Goal: Task Accomplishment & Management: Manage account settings

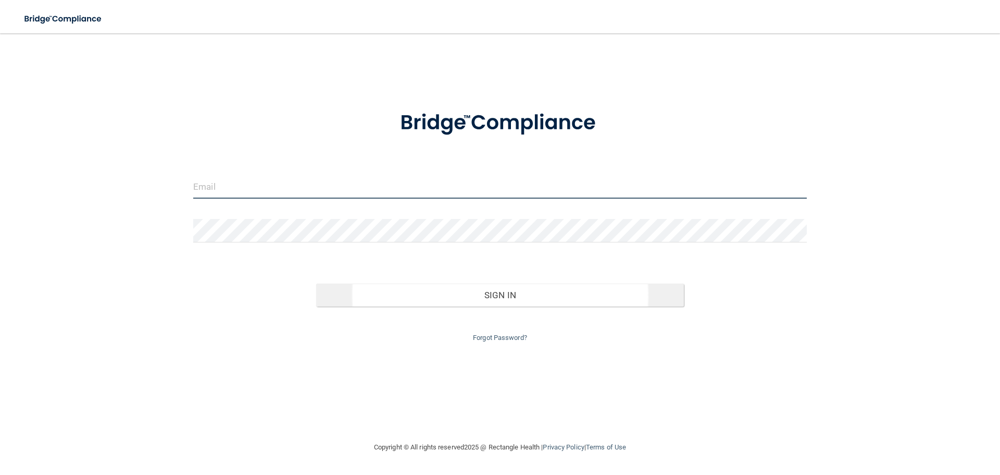
type input "[EMAIL_ADDRESS][DOMAIN_NAME]"
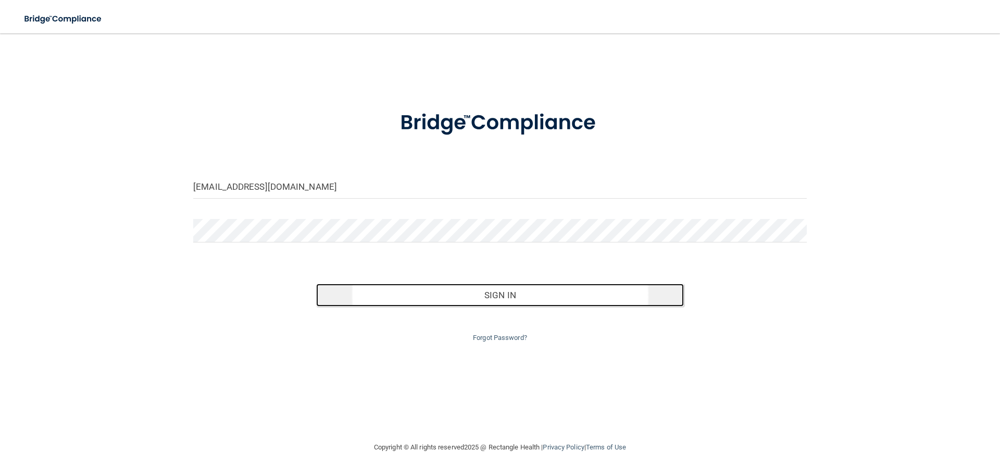
click at [411, 293] on button "Sign In" at bounding box center [500, 294] width 368 height 23
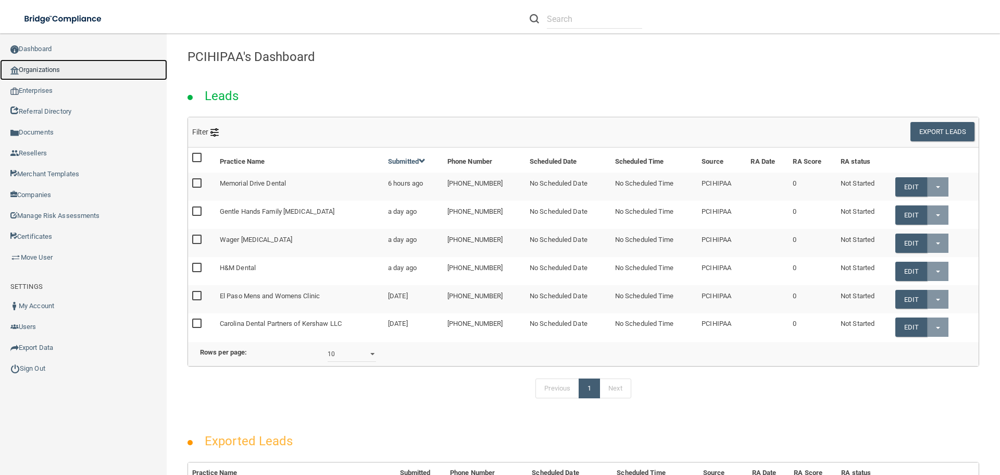
click at [46, 69] on link "Organizations" at bounding box center [83, 69] width 167 height 21
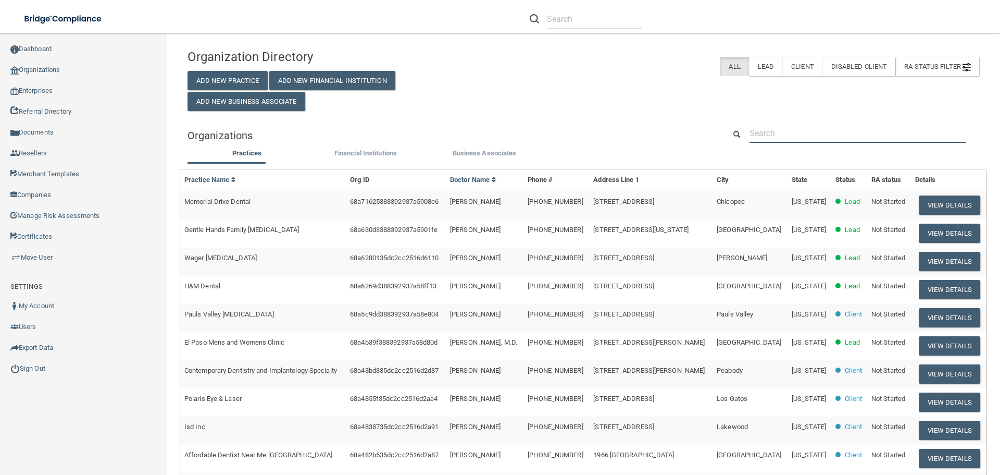
click at [776, 139] on input "text" at bounding box center [858, 132] width 217 height 19
paste input "Heath Montgomery DMD"
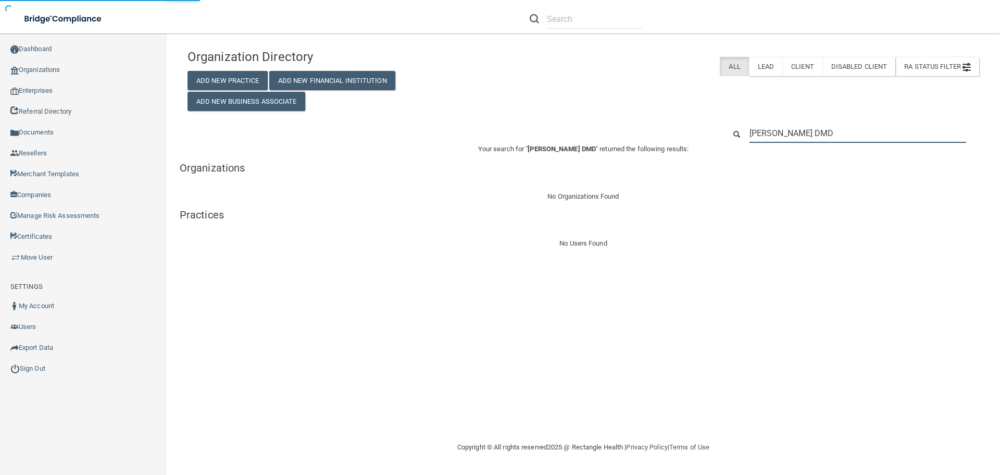
type input "Heath Montgomery DMD"
click at [771, 132] on input "Heath Montgomery DMD" at bounding box center [858, 132] width 217 height 19
type input "Heather Montgomery DMD"
drag, startPoint x: 858, startPoint y: 132, endPoint x: 733, endPoint y: 135, distance: 124.5
click at [733, 135] on div "Heather Montgomery DMD" at bounding box center [852, 132] width 269 height 19
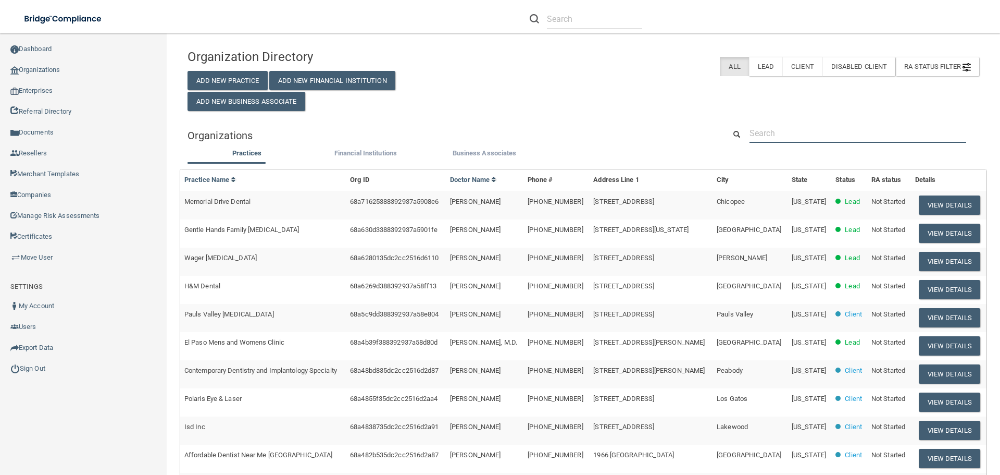
click at [776, 134] on input "text" at bounding box center [858, 132] width 217 height 19
paste input "14 W Valerio St Suite C Santa Barbara, CA 93101 United States"
type input "14 W Valerio St Suite C Santa Barbara, CA 93101 United States"
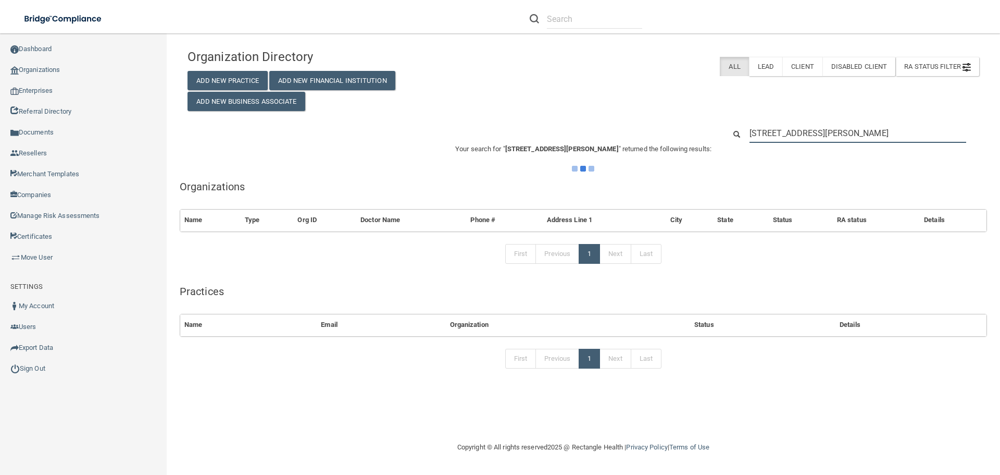
scroll to position [0, 17]
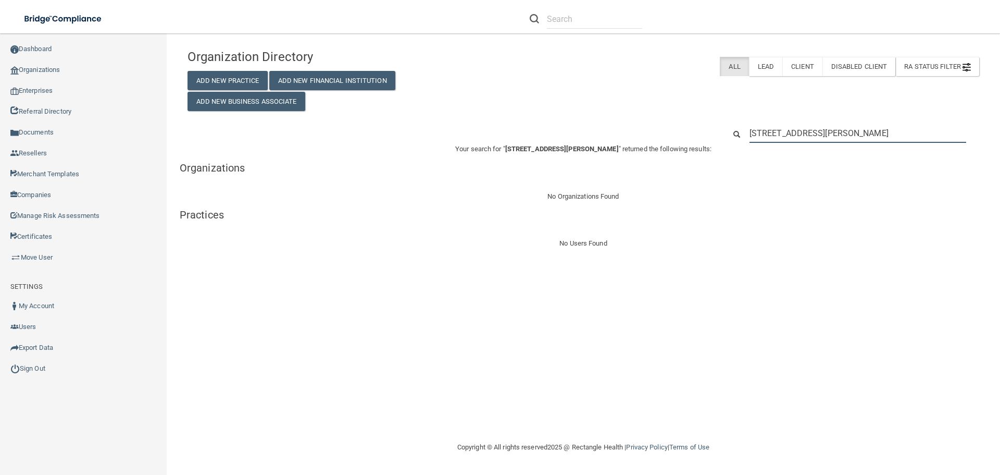
scroll to position [0, 17]
drag, startPoint x: 751, startPoint y: 135, endPoint x: 1007, endPoint y: 134, distance: 255.7
click at [1000, 134] on html "Compliance HIPAA Learn More! OSHA Learn More! PCI PCI Compliance Merchant Savin…" at bounding box center [500, 237] width 1000 height 475
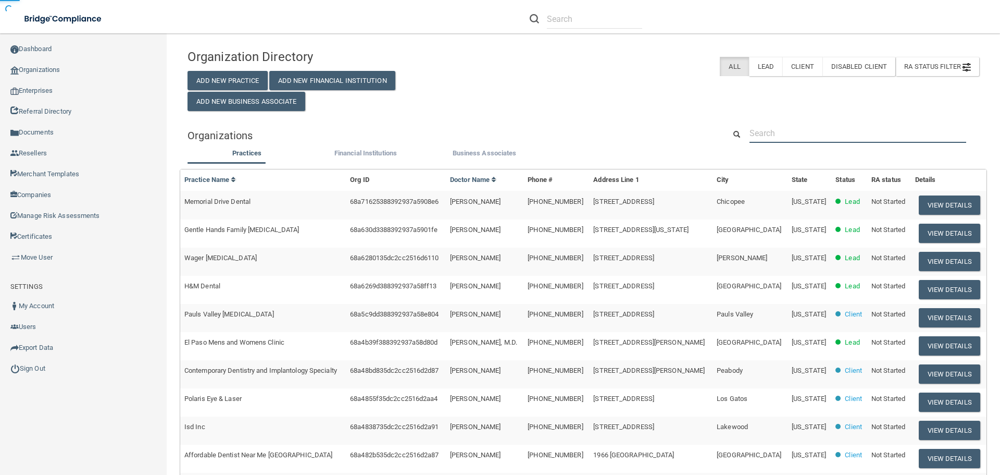
scroll to position [0, 0]
type input "[EMAIL_ADDRESS][DOMAIN_NAME]"
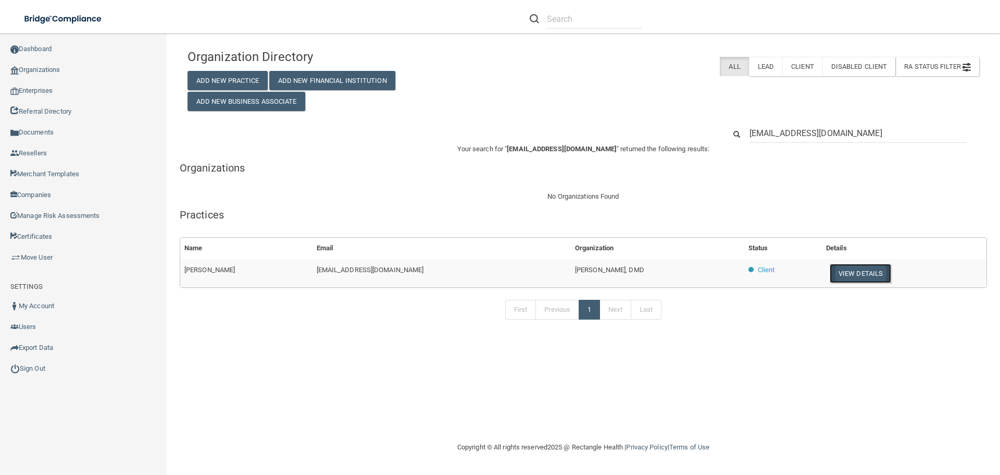
click at [863, 280] on button "View Details" at bounding box center [860, 273] width 61 height 19
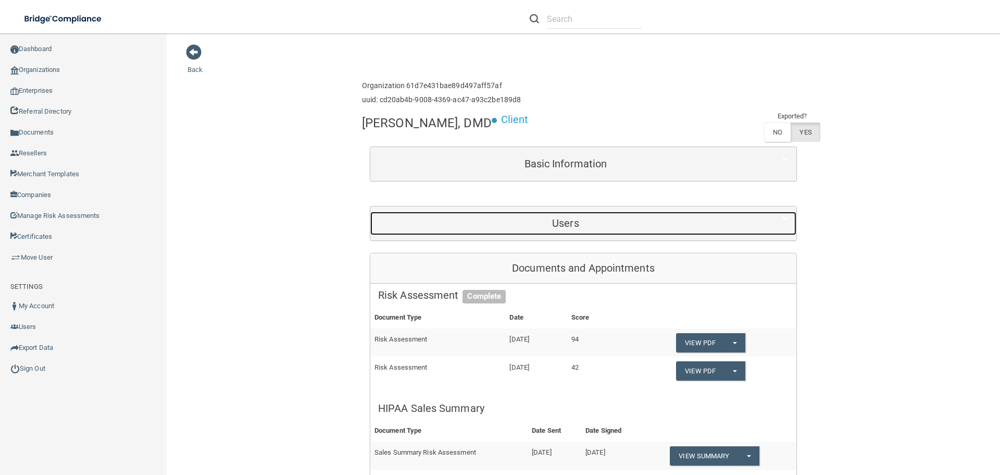
click at [645, 225] on h5 "Users" at bounding box center [565, 222] width 375 height 11
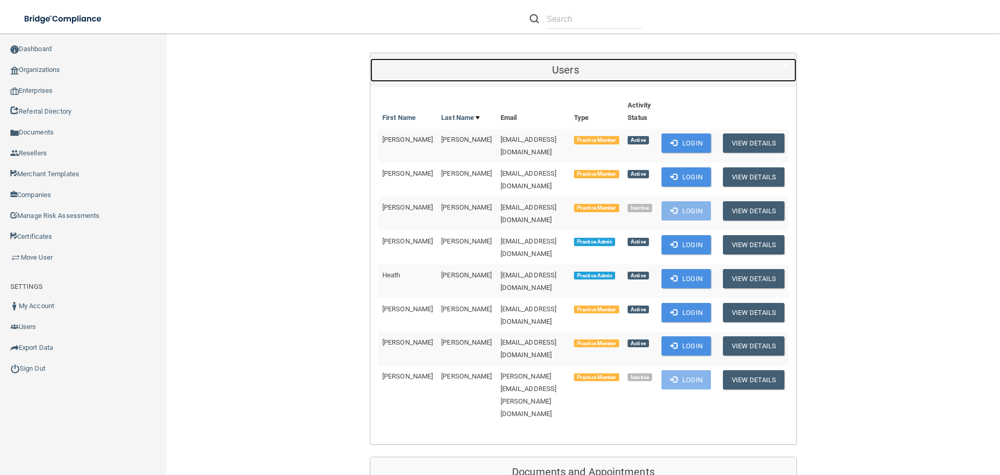
scroll to position [156, 0]
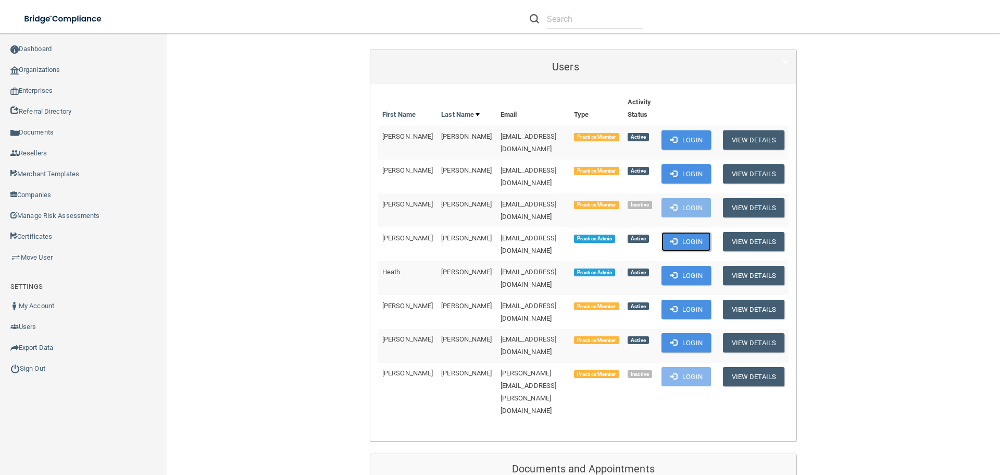
click at [671, 232] on button "Login" at bounding box center [685, 241] width 49 height 19
click at [40, 368] on link "Sign Out" at bounding box center [83, 368] width 167 height 21
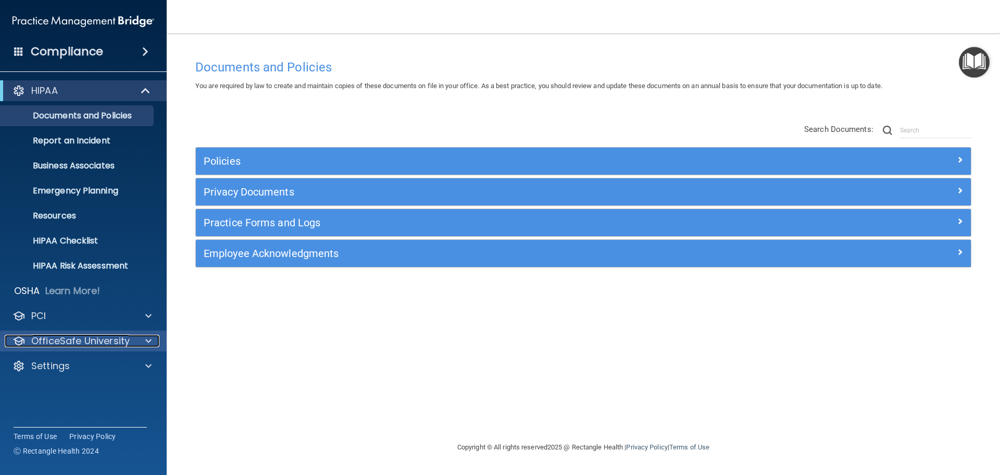
click at [142, 342] on div at bounding box center [147, 340] width 26 height 13
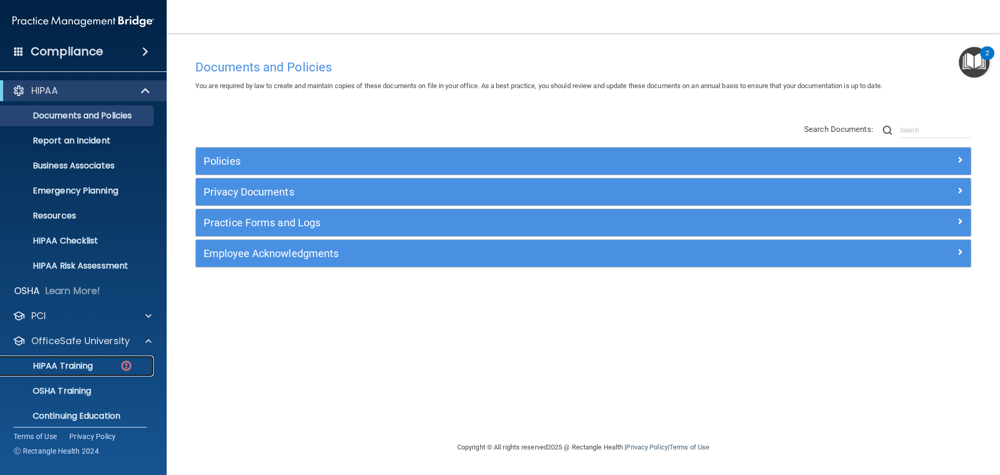
click at [101, 364] on div "HIPAA Training" at bounding box center [78, 365] width 142 height 10
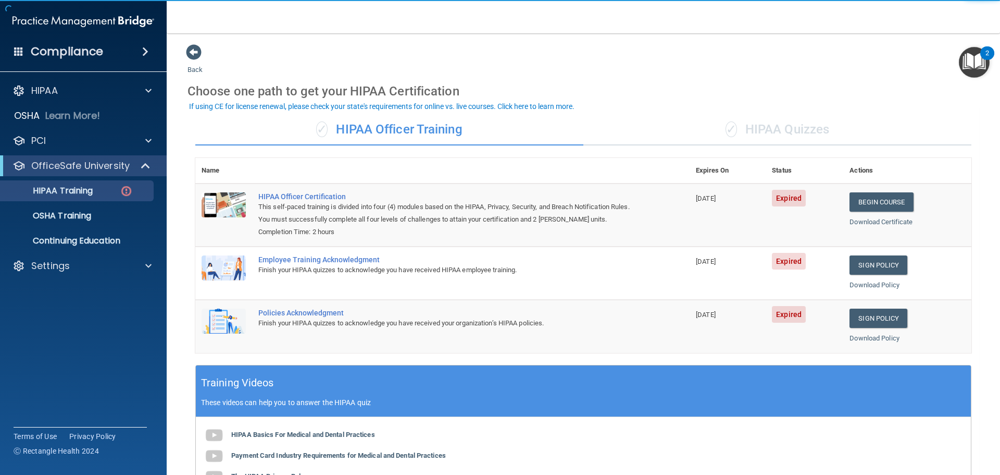
click at [794, 128] on div "✓ HIPAA Quizzes" at bounding box center [777, 129] width 388 height 31
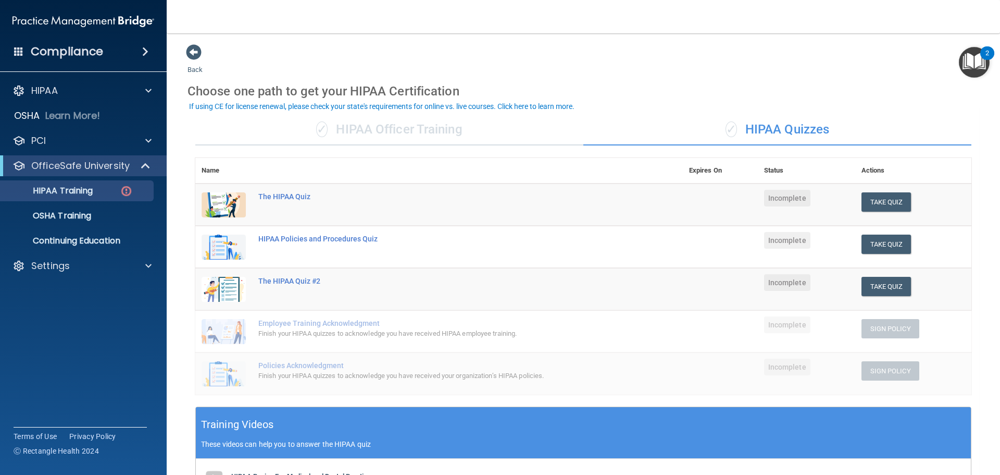
click at [413, 131] on div "✓ HIPAA Officer Training" at bounding box center [389, 129] width 388 height 31
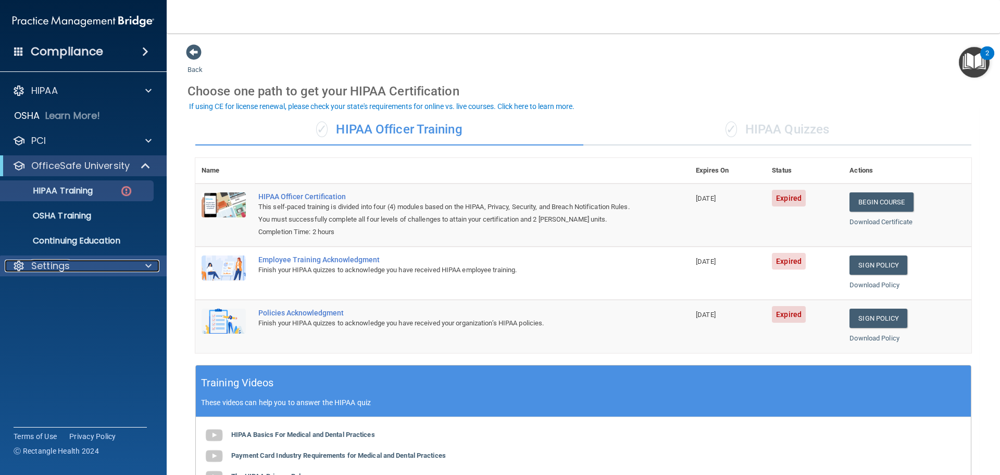
click at [139, 261] on div at bounding box center [147, 265] width 26 height 13
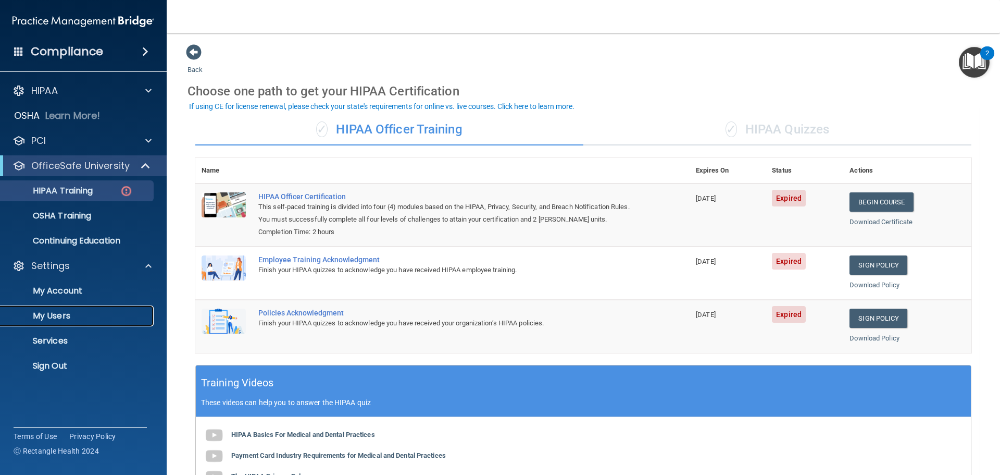
click at [81, 311] on p "My Users" at bounding box center [78, 315] width 142 height 10
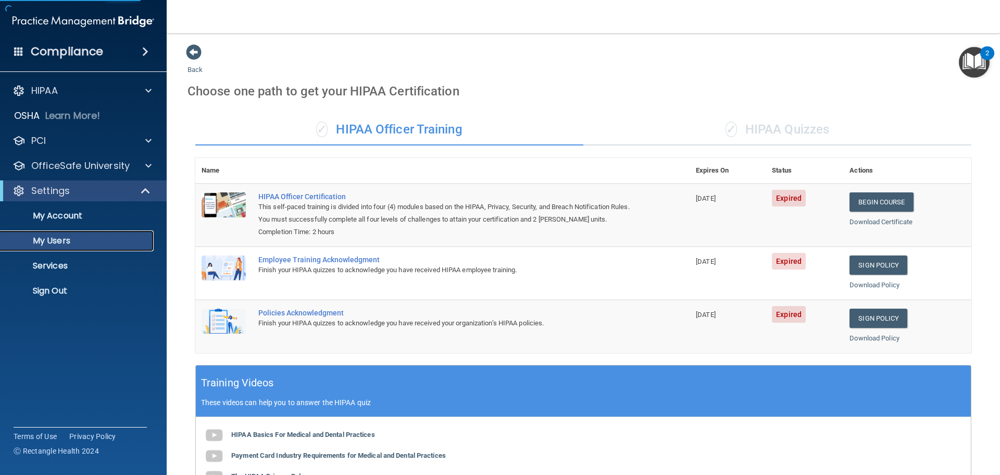
select select "20"
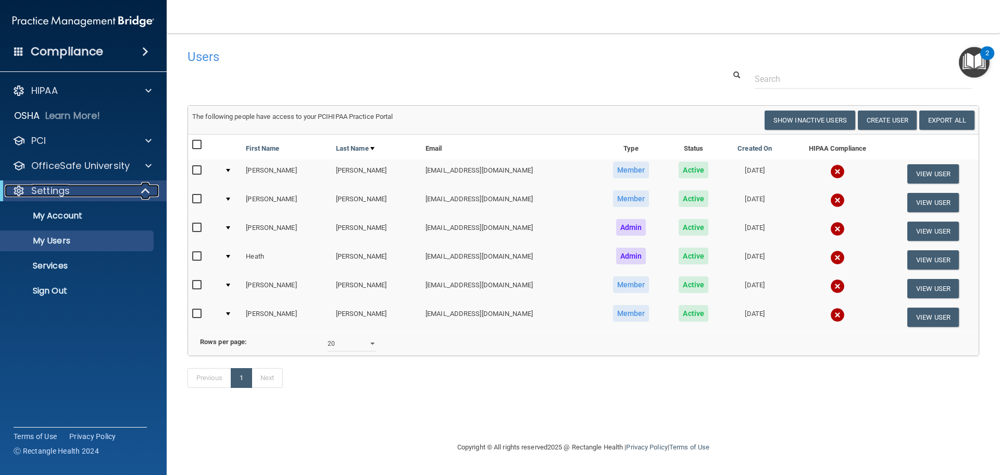
click at [146, 191] on span at bounding box center [146, 190] width 9 height 13
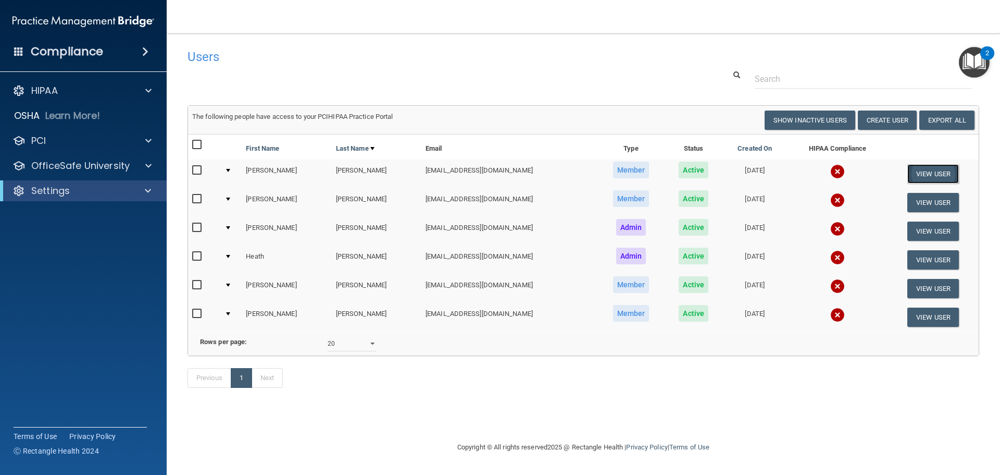
click at [927, 170] on button "View User" at bounding box center [933, 173] width 52 height 19
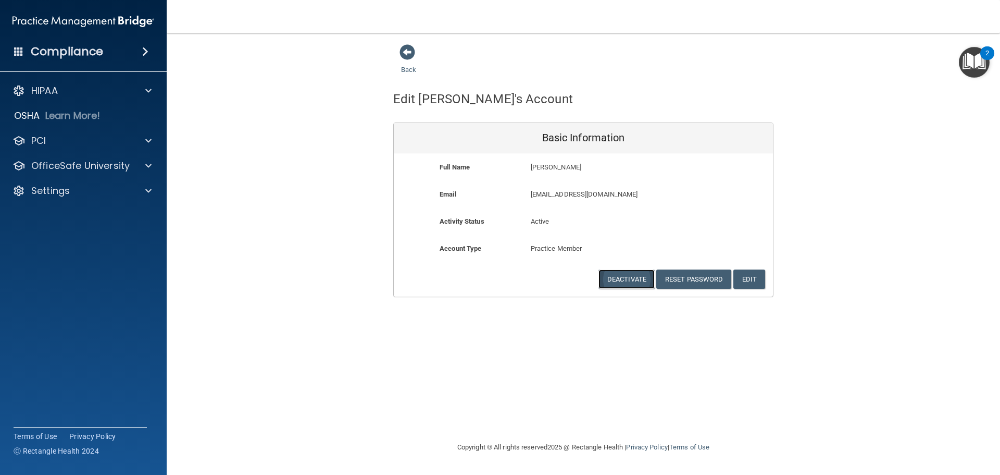
click at [640, 282] on button "Deactivate" at bounding box center [626, 278] width 56 height 19
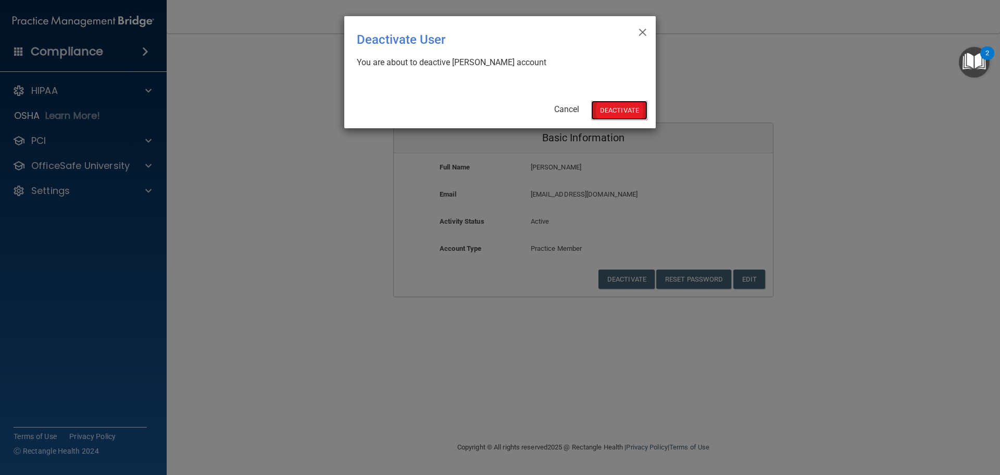
click at [603, 110] on button "Deactivate" at bounding box center [619, 110] width 56 height 19
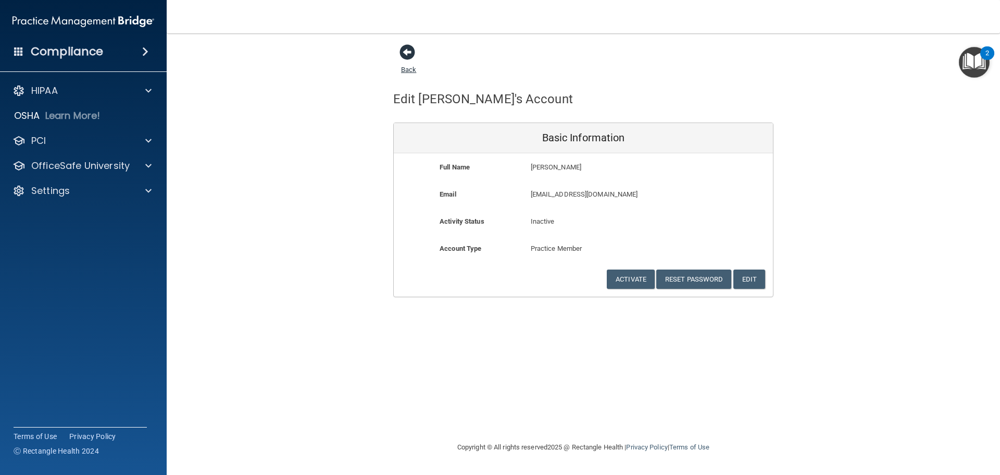
click at [402, 55] on span at bounding box center [408, 52] width 16 height 16
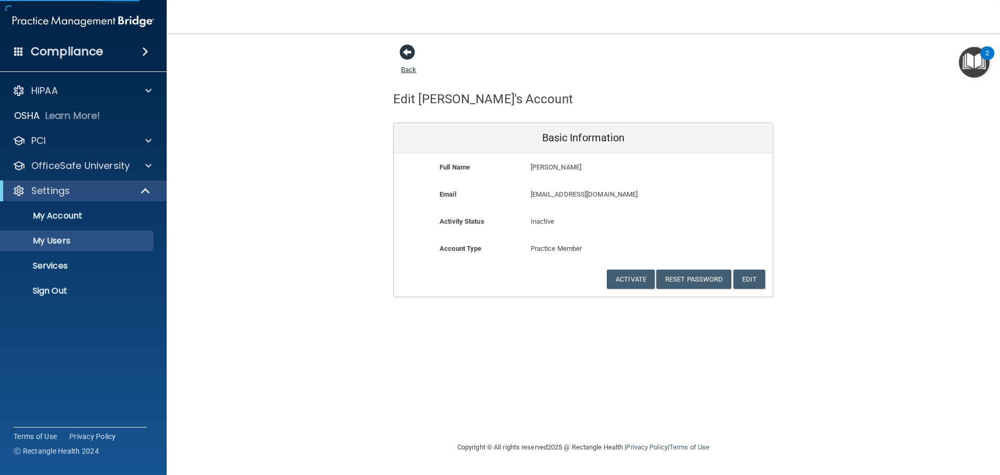
select select "20"
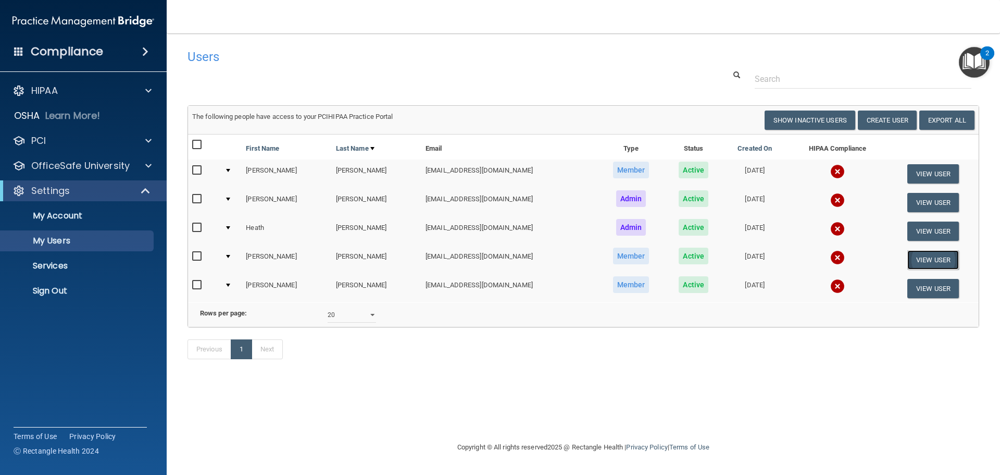
click at [923, 264] on button "View User" at bounding box center [933, 259] width 52 height 19
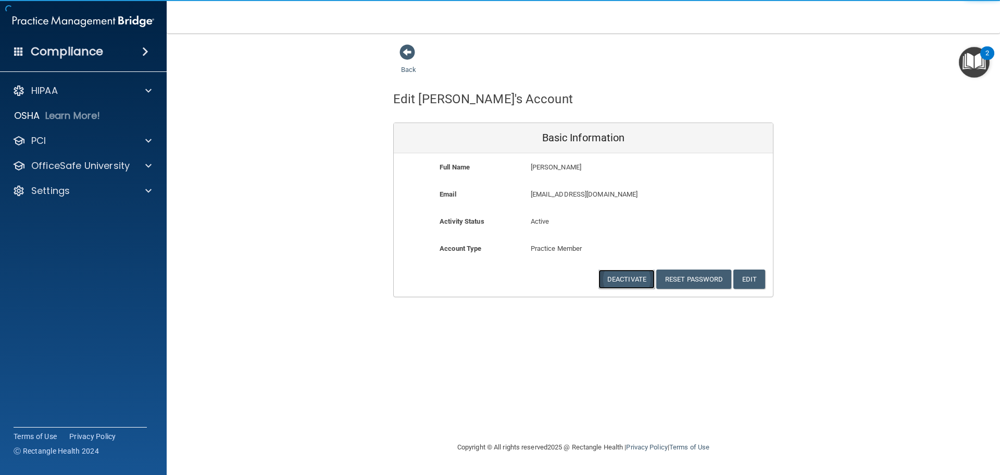
click at [609, 284] on button "Deactivate" at bounding box center [626, 278] width 56 height 19
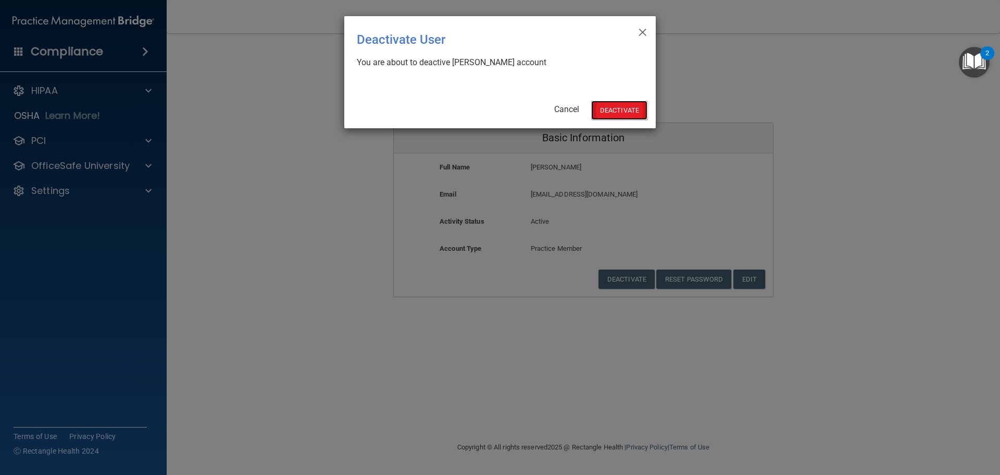
click at [619, 111] on button "Deactivate" at bounding box center [619, 110] width 56 height 19
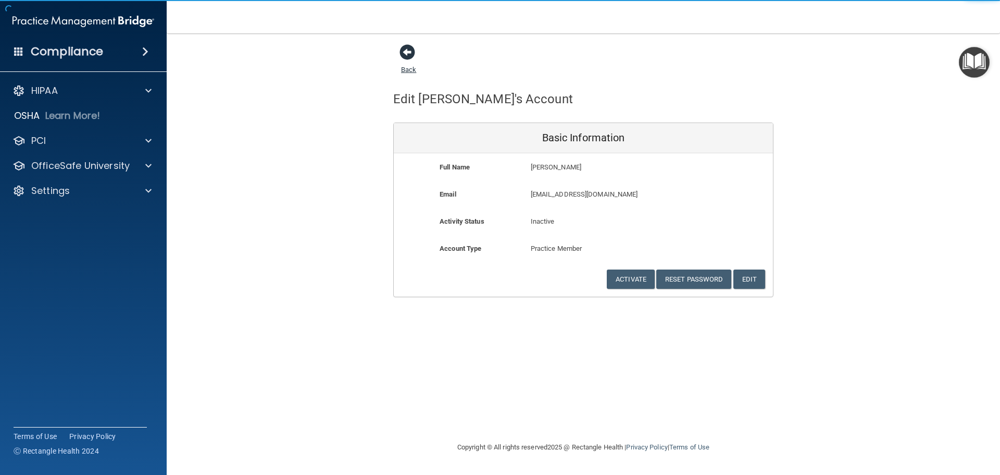
click at [413, 54] on span at bounding box center [408, 52] width 16 height 16
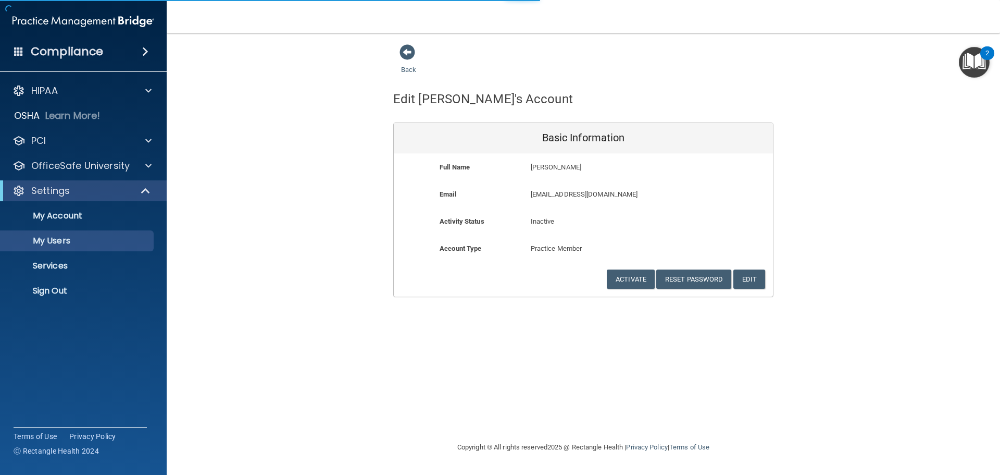
select select "20"
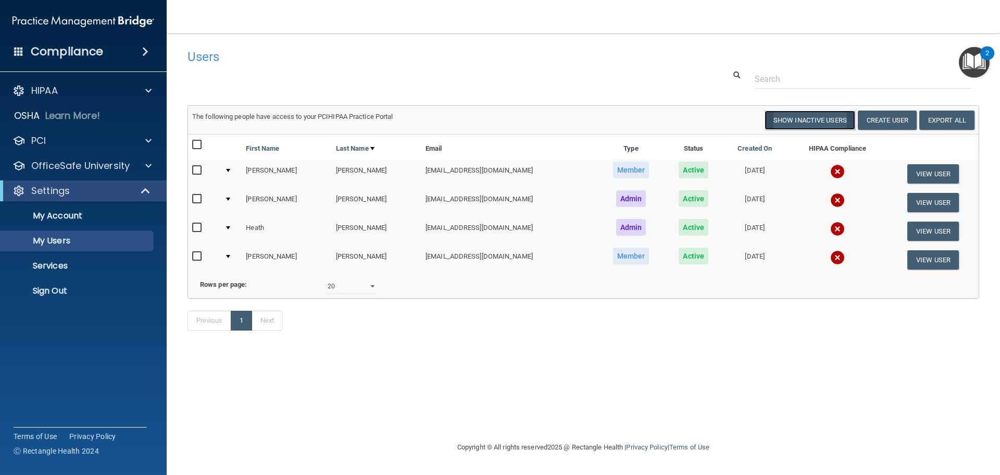
click at [789, 122] on button "Show Inactive Users" at bounding box center [810, 119] width 91 height 19
select select "20"
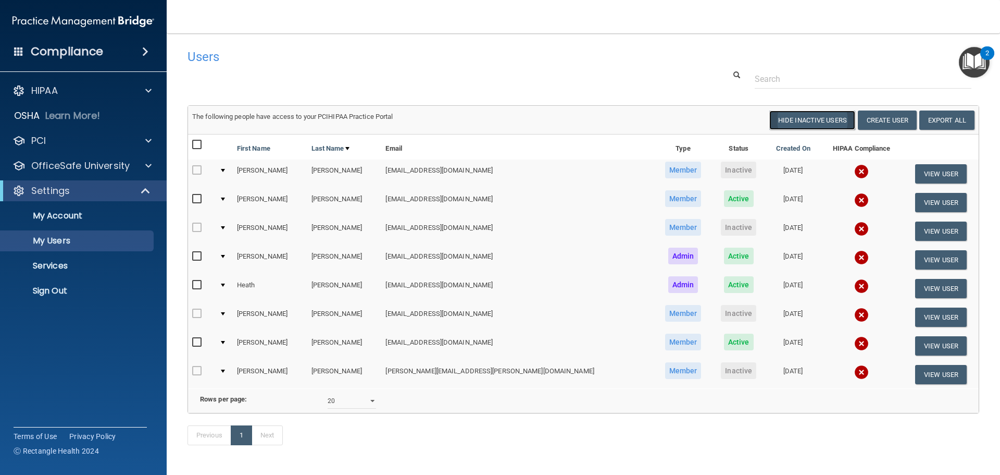
click at [771, 122] on button "Hide Inactive Users" at bounding box center [812, 119] width 86 height 19
select select "20"
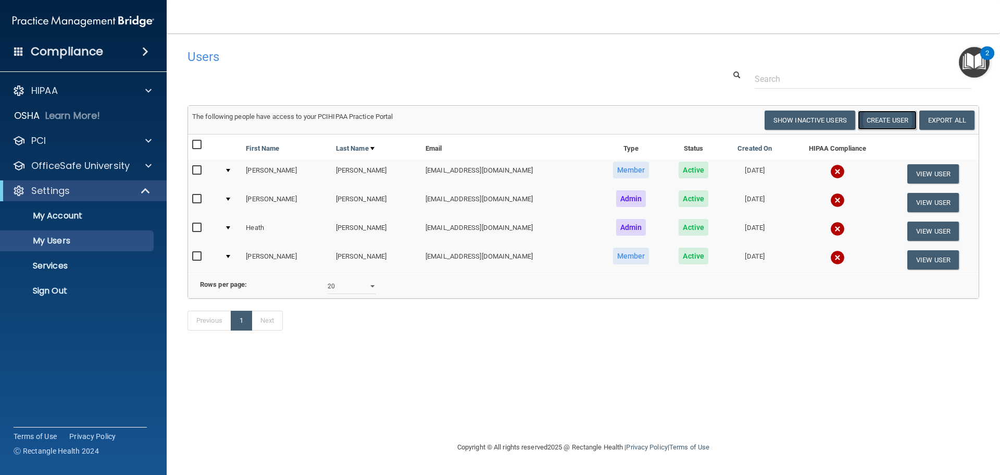
click at [889, 124] on button "Create User" at bounding box center [887, 119] width 59 height 19
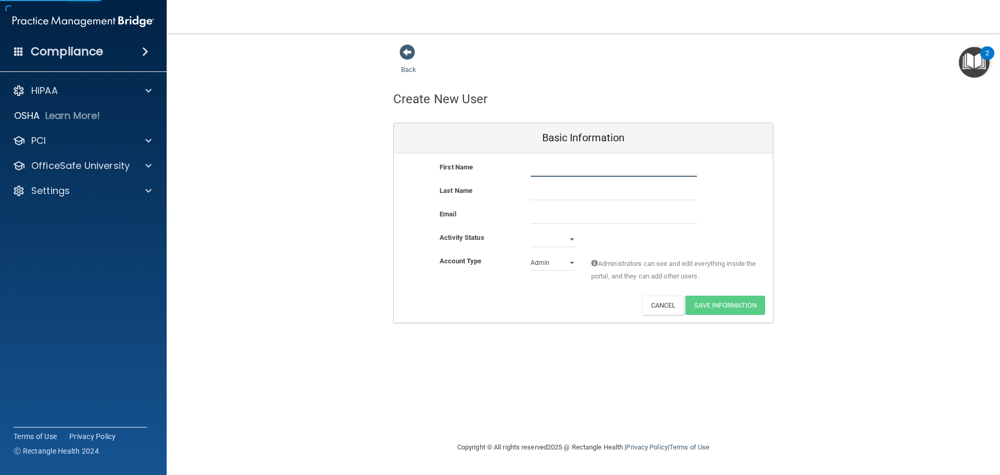
click at [536, 169] on input "text" at bounding box center [614, 169] width 166 height 16
type input "[PERSON_NAME]"
click at [567, 190] on input "text" at bounding box center [614, 192] width 166 height 16
type input "Nguyen"
click at [587, 217] on input "email" at bounding box center [614, 216] width 166 height 16
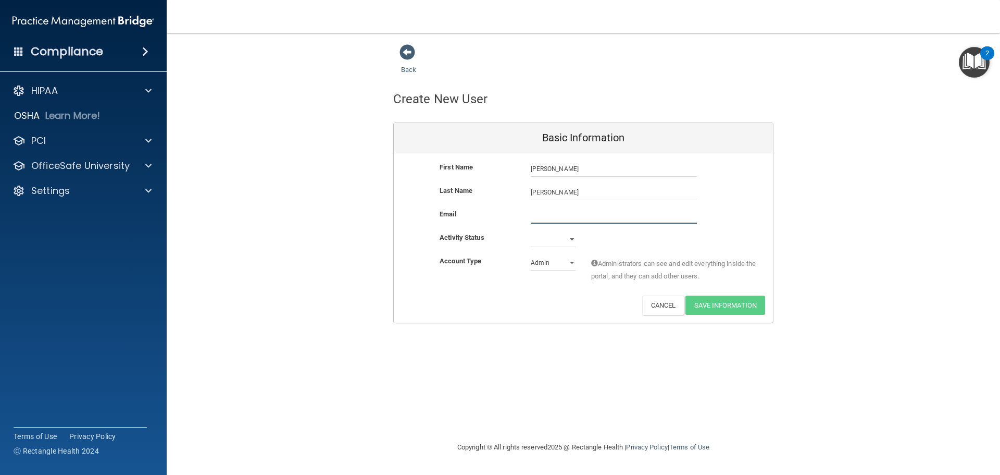
type input "k"
type input "KymmWynn@gmail.com"
click at [571, 241] on select "Active Inactive" at bounding box center [553, 239] width 45 height 16
select select "active"
click at [531, 231] on select "Active Inactive" at bounding box center [553, 239] width 45 height 16
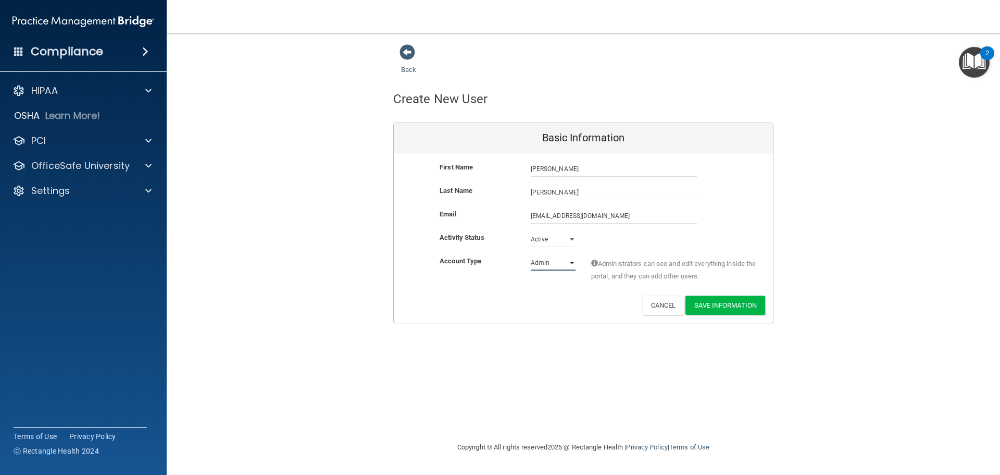
click at [572, 265] on select "Admin Member" at bounding box center [553, 263] width 45 height 16
click at [598, 289] on div "Account Type Practice Admin Admin Member Financial Institution Business Associa…" at bounding box center [583, 275] width 379 height 41
click at [569, 264] on select "Admin Member" at bounding box center [553, 263] width 45 height 16
select select "practice_member"
click at [531, 255] on select "Admin Member" at bounding box center [553, 263] width 45 height 16
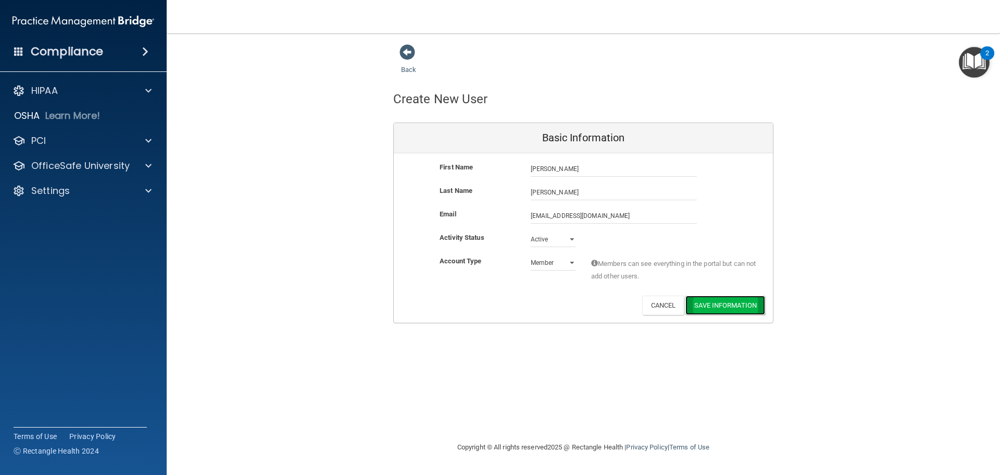
click at [749, 304] on button "Save Information" at bounding box center [725, 304] width 80 height 19
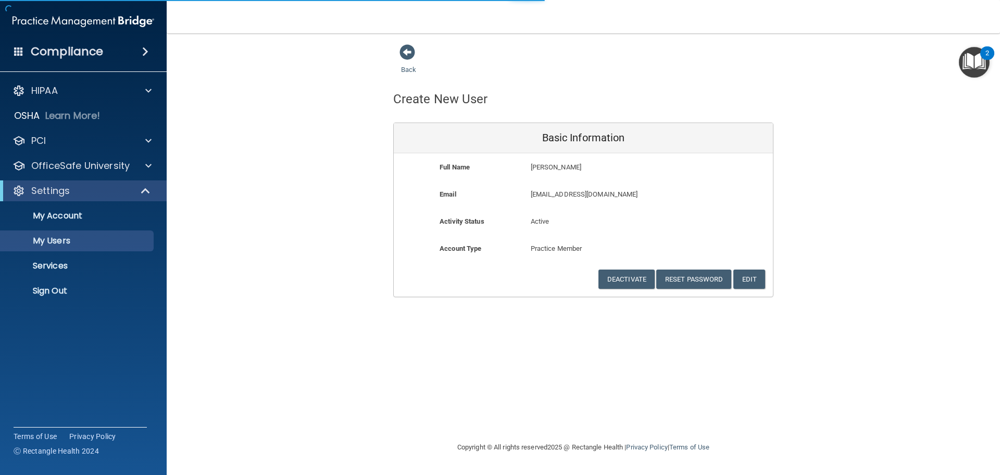
select select "20"
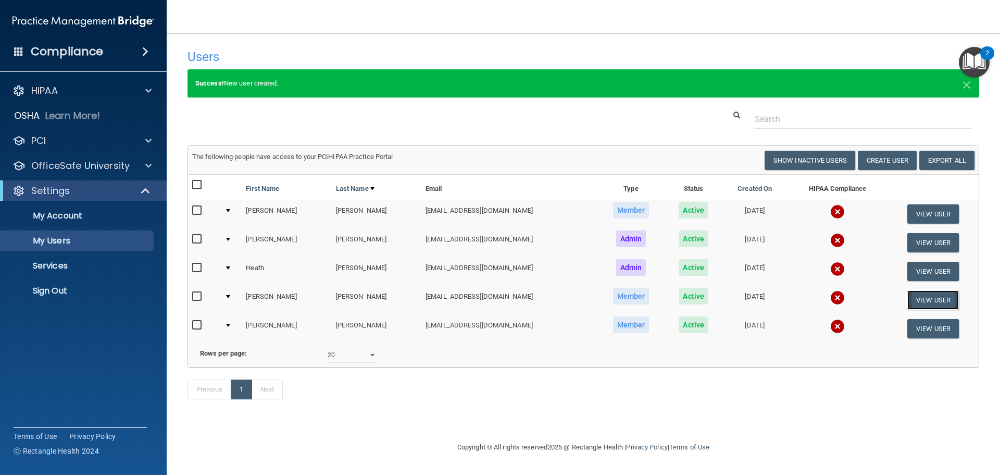
click at [920, 297] on button "View User" at bounding box center [933, 299] width 52 height 19
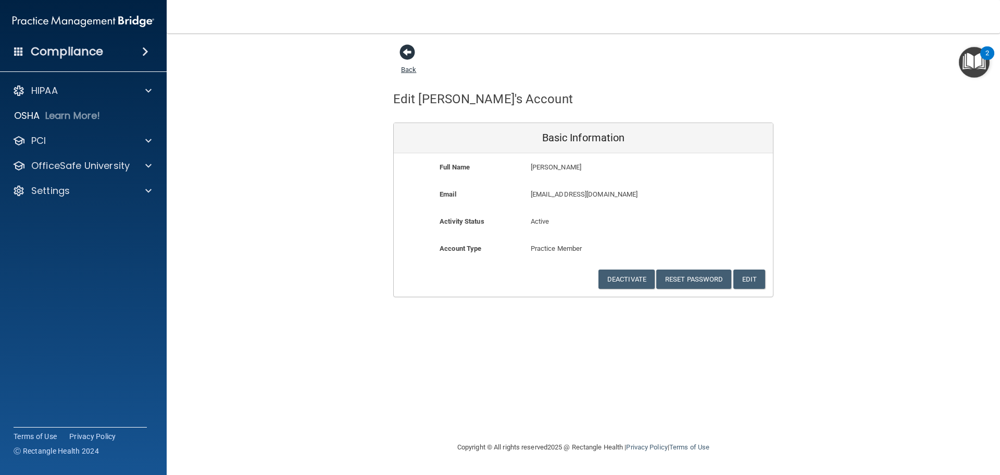
click at [407, 48] on span at bounding box center [408, 52] width 16 height 16
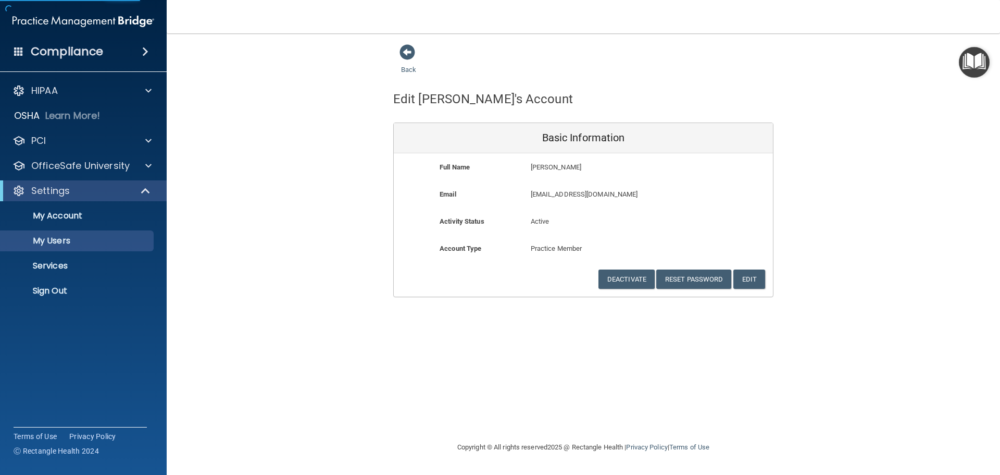
select select "20"
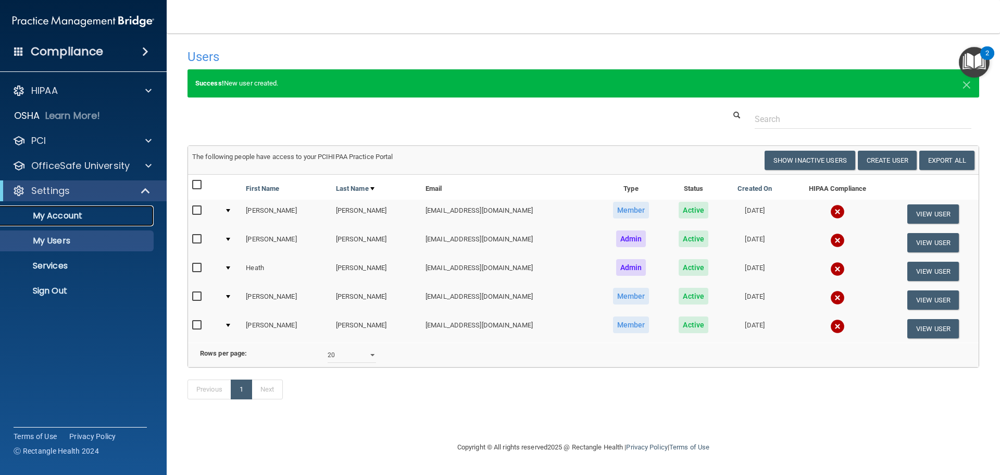
click at [86, 214] on p "My Account" at bounding box center [78, 215] width 142 height 10
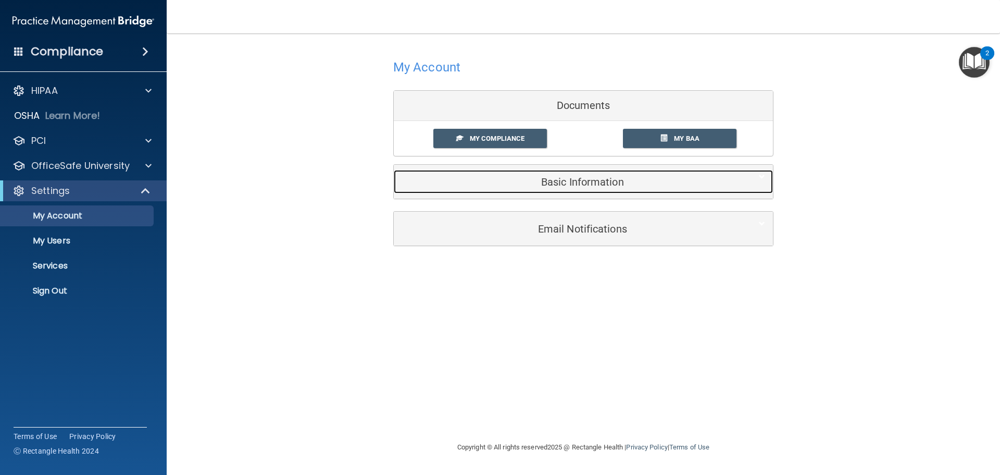
click at [564, 188] on h5 "Basic Information" at bounding box center [568, 181] width 332 height 11
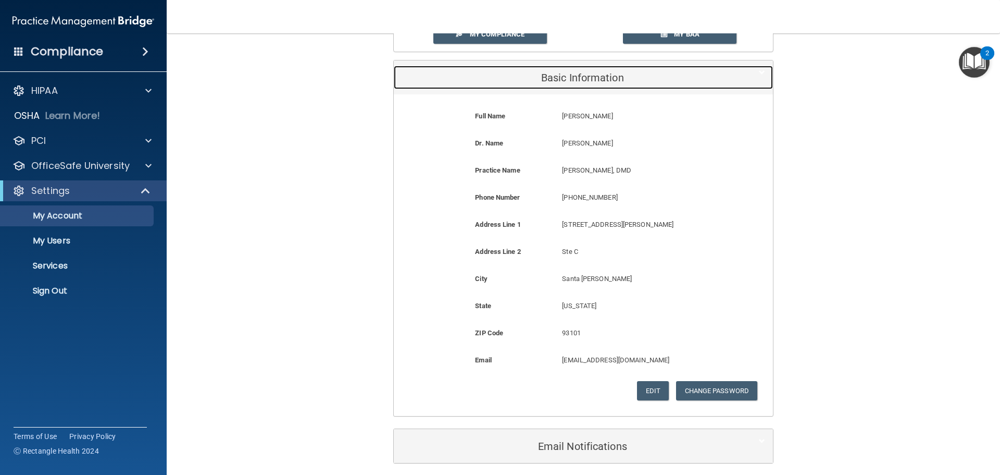
scroll to position [146, 0]
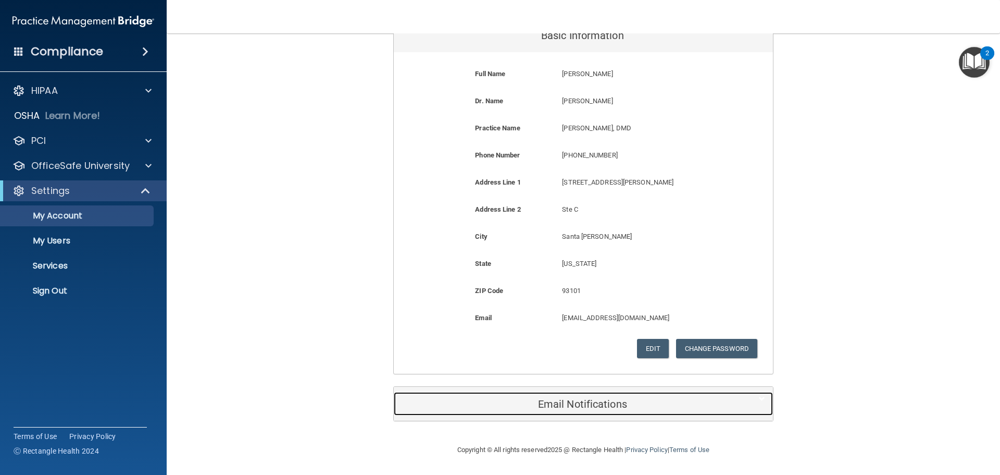
click at [620, 408] on h5 "Email Notifications" at bounding box center [568, 403] width 332 height 11
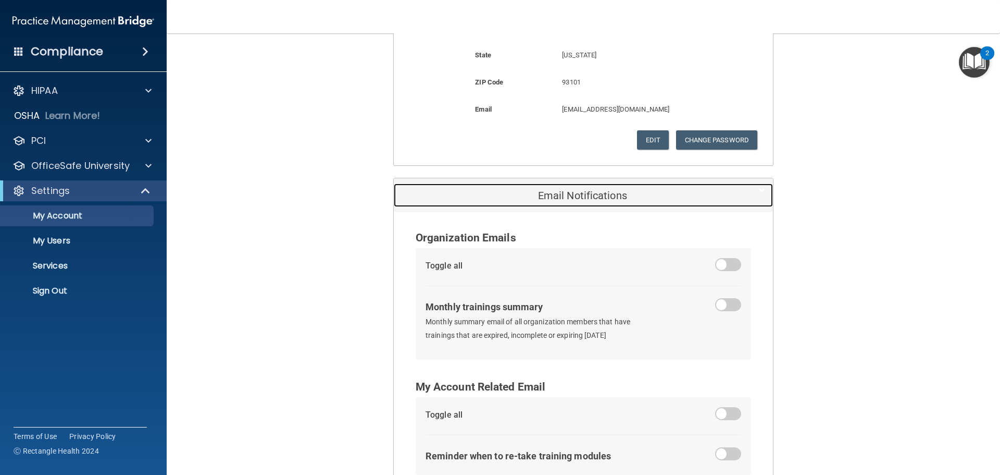
scroll to position [425, 0]
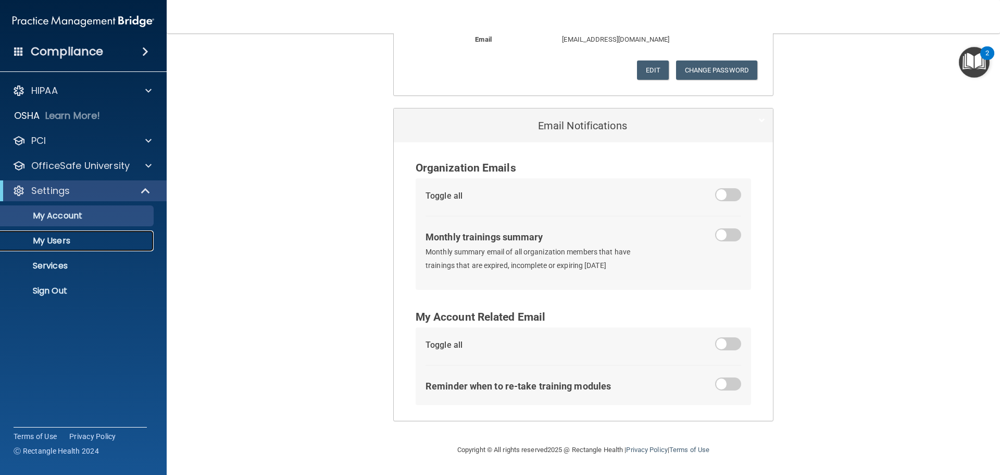
click at [78, 240] on p "My Users" at bounding box center [78, 240] width 142 height 10
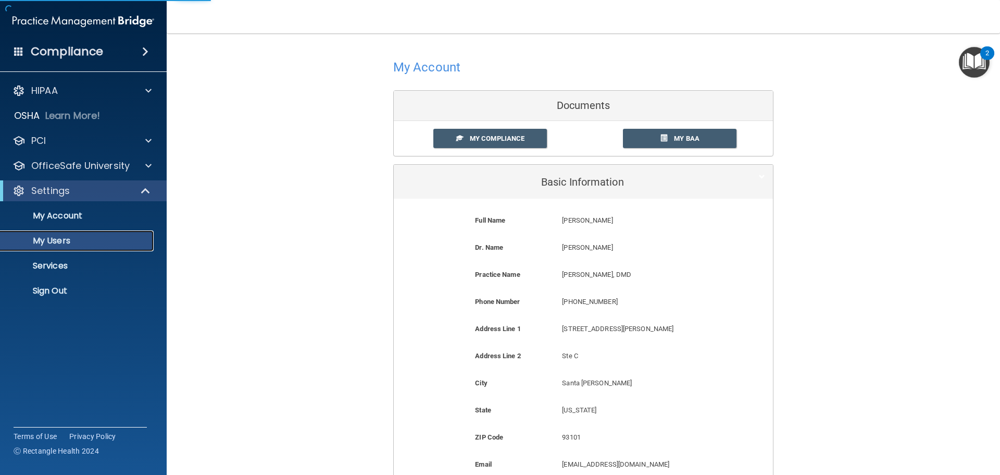
select select "20"
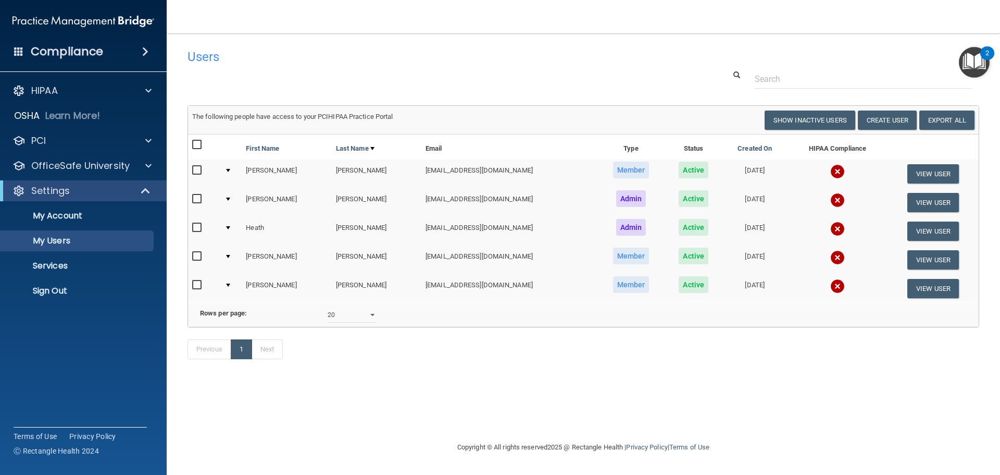
click at [830, 172] on img at bounding box center [837, 171] width 15 height 15
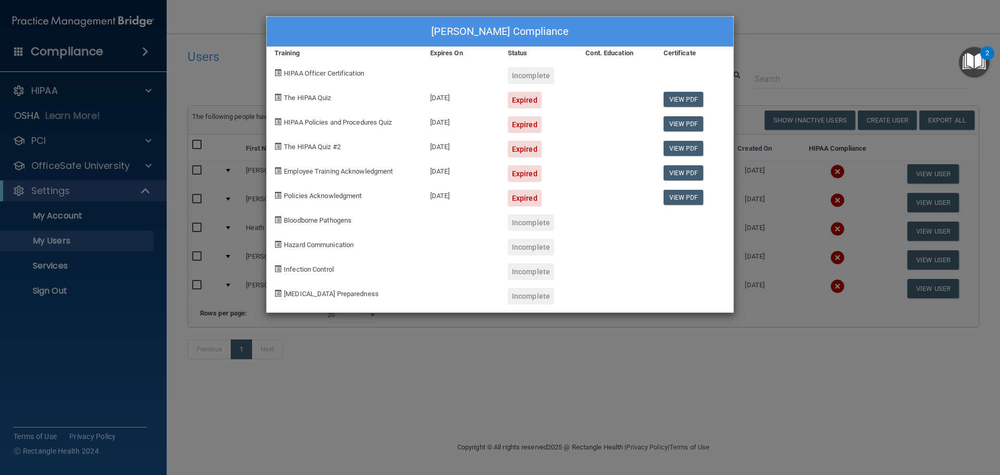
click at [175, 176] on div "Edith Lopez's Compliance Training Expires On Status Cont. Education Certificate…" at bounding box center [500, 237] width 1000 height 475
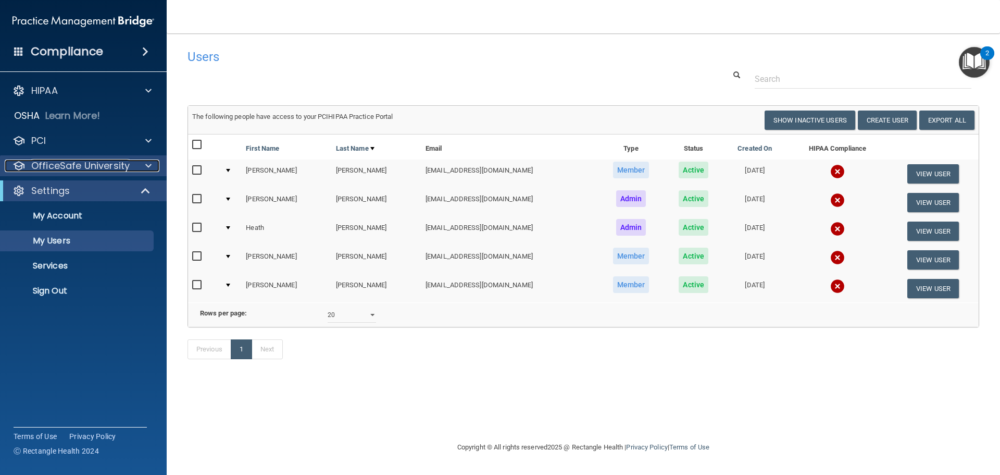
click at [146, 166] on span at bounding box center [148, 165] width 6 height 13
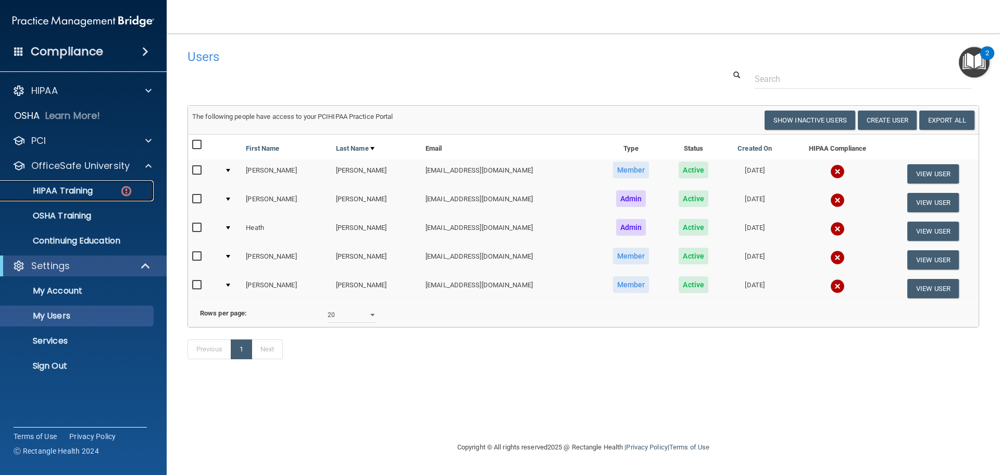
click at [103, 190] on div "HIPAA Training" at bounding box center [78, 190] width 142 height 10
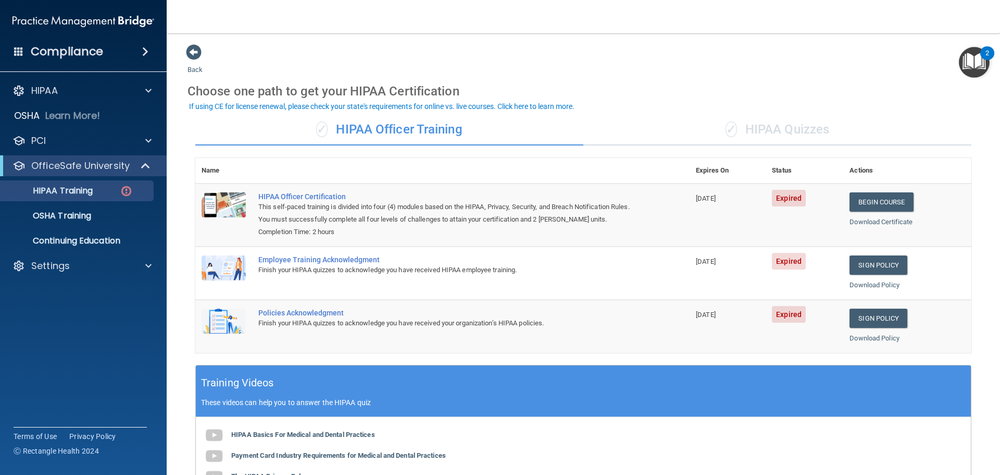
click at [751, 128] on div "✓ HIPAA Quizzes" at bounding box center [777, 129] width 388 height 31
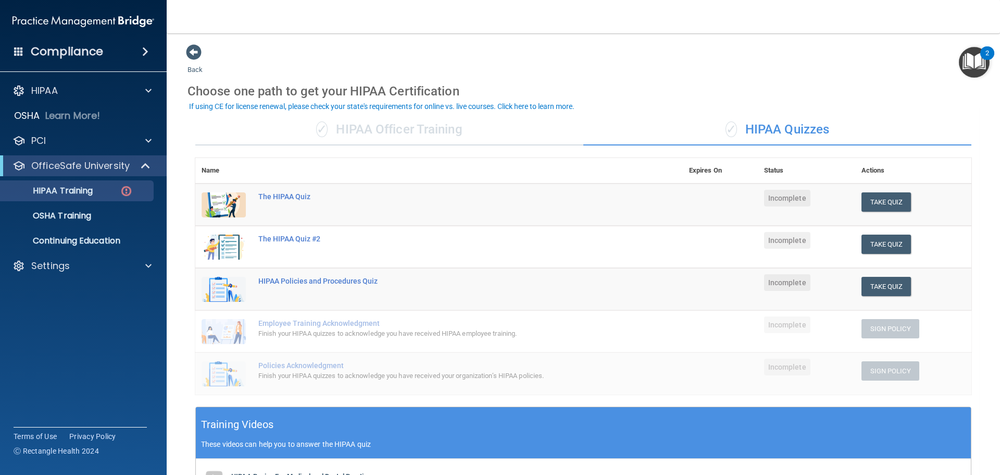
click at [452, 137] on div "✓ HIPAA Officer Training" at bounding box center [389, 129] width 388 height 31
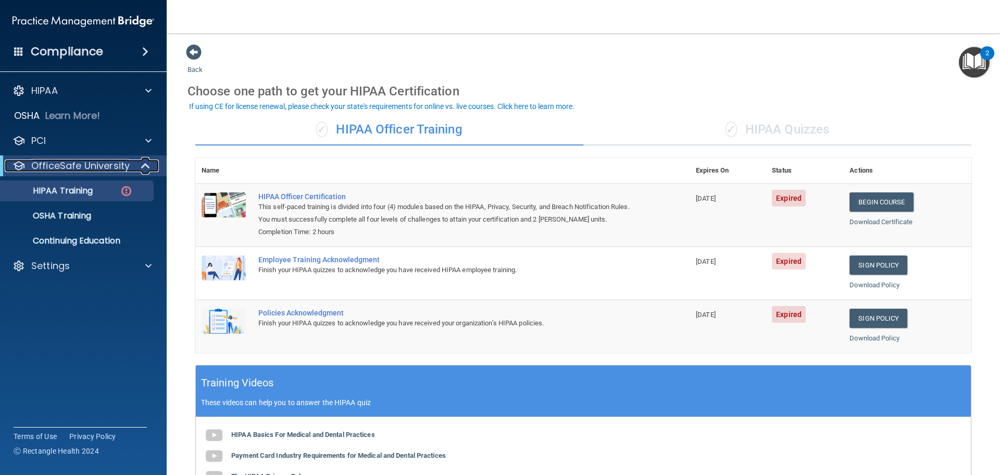
click at [146, 163] on span at bounding box center [146, 165] width 9 height 13
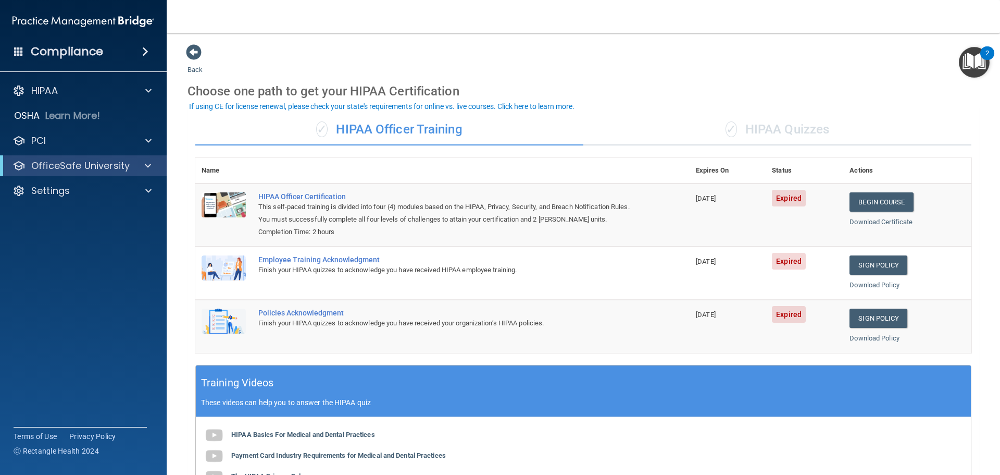
click at [970, 63] on img "Open Resource Center, 2 new notifications" at bounding box center [974, 62] width 31 height 31
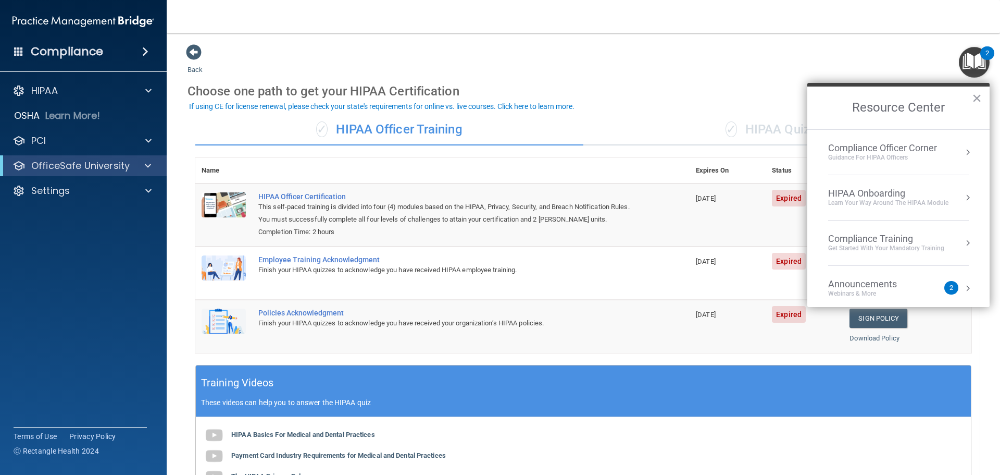
click at [919, 146] on div "Compliance Officer Corner" at bounding box center [882, 147] width 109 height 11
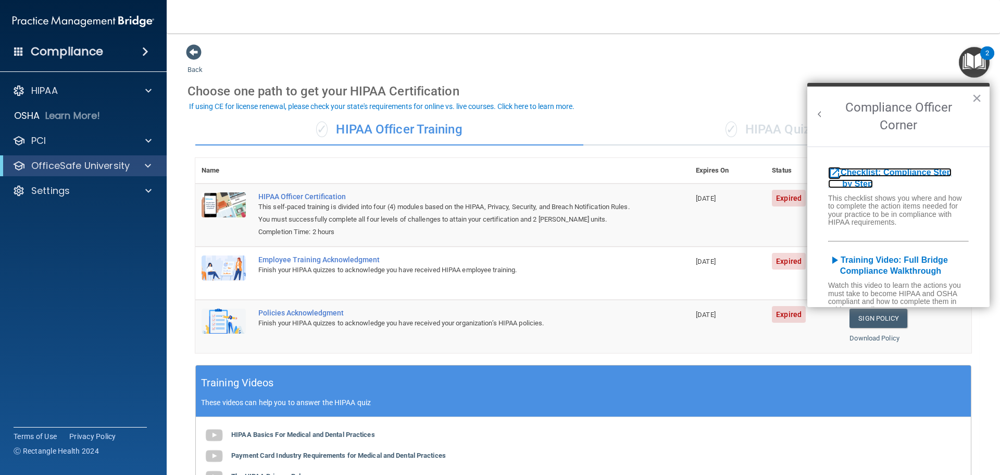
click at [912, 172] on b "Checklist: Compliance Step by Step" at bounding box center [889, 178] width 123 height 20
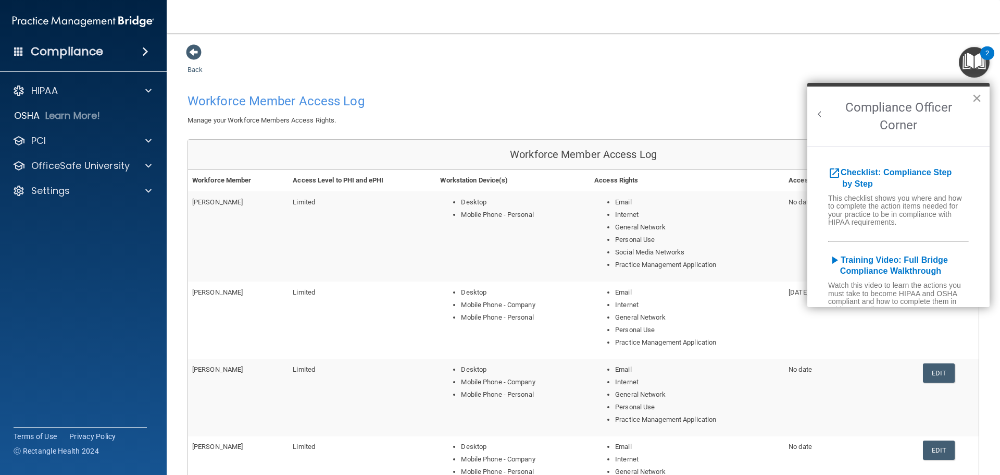
click at [973, 98] on button "×" at bounding box center [977, 98] width 10 height 17
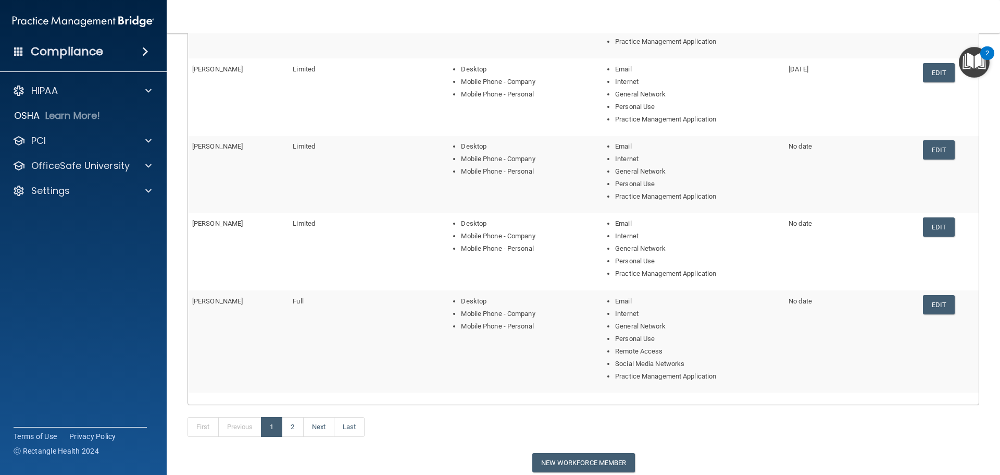
scroll to position [242, 0]
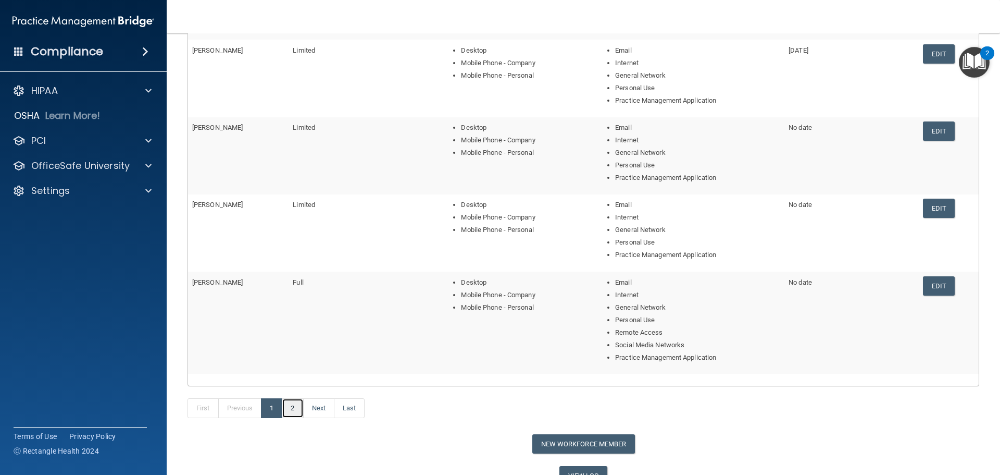
click at [291, 408] on link "2" at bounding box center [292, 408] width 21 height 20
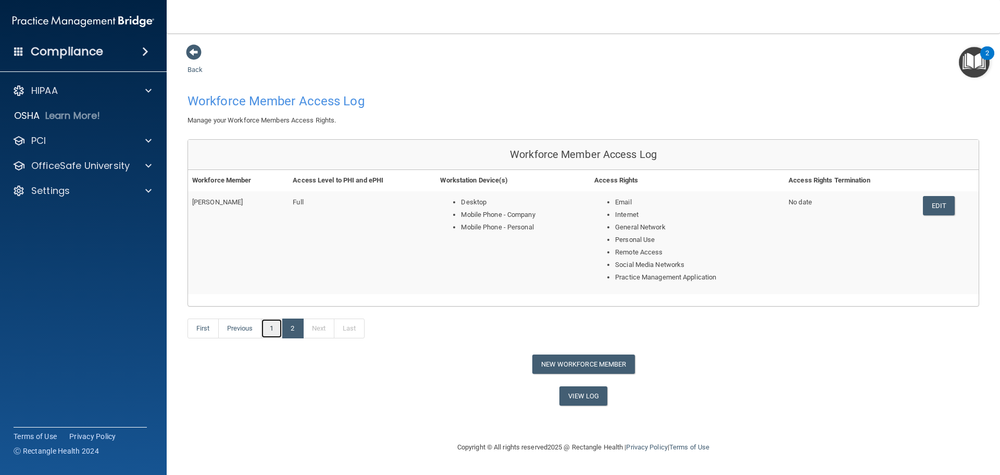
click at [273, 331] on link "1" at bounding box center [271, 328] width 21 height 20
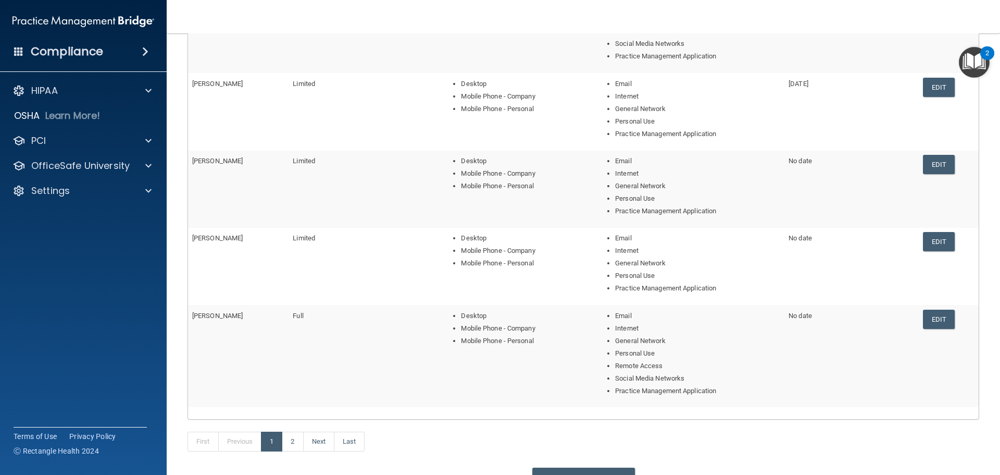
scroll to position [156, 0]
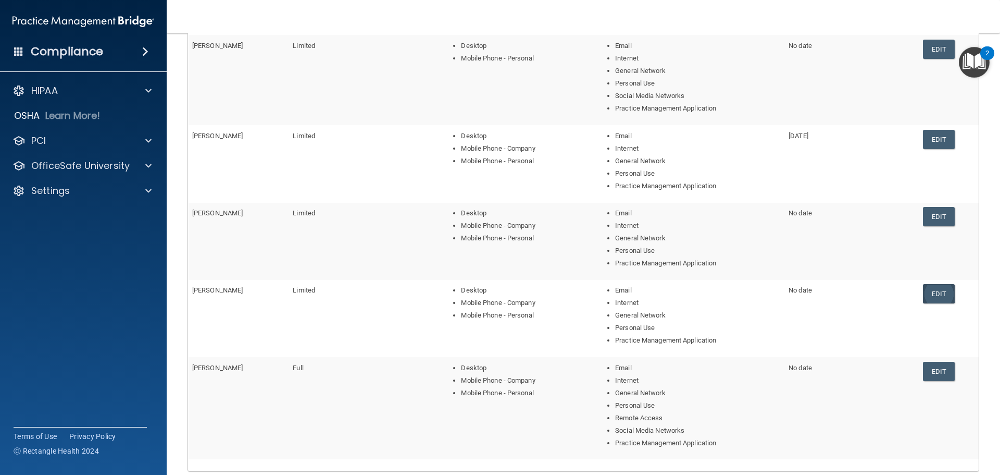
click at [926, 298] on link "Edit" at bounding box center [939, 293] width 32 height 19
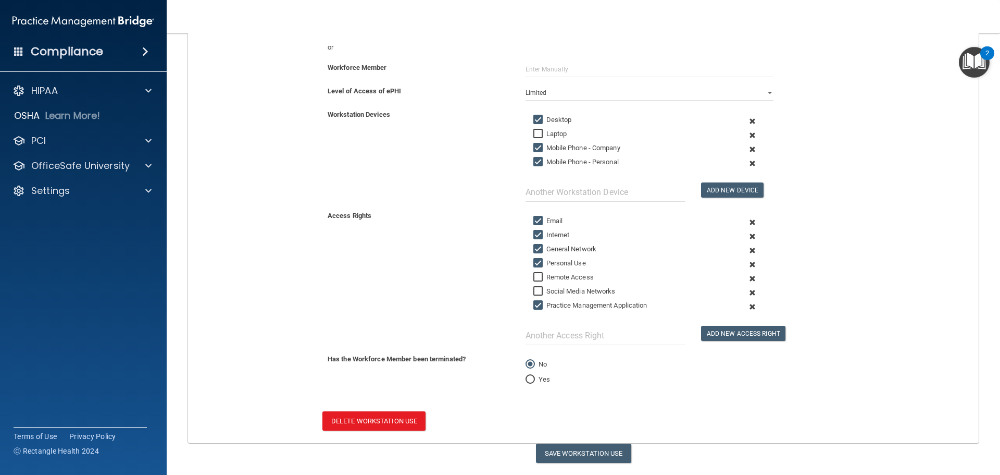
click at [529, 380] on input "Yes" at bounding box center [530, 380] width 9 height 8
radio input "true"
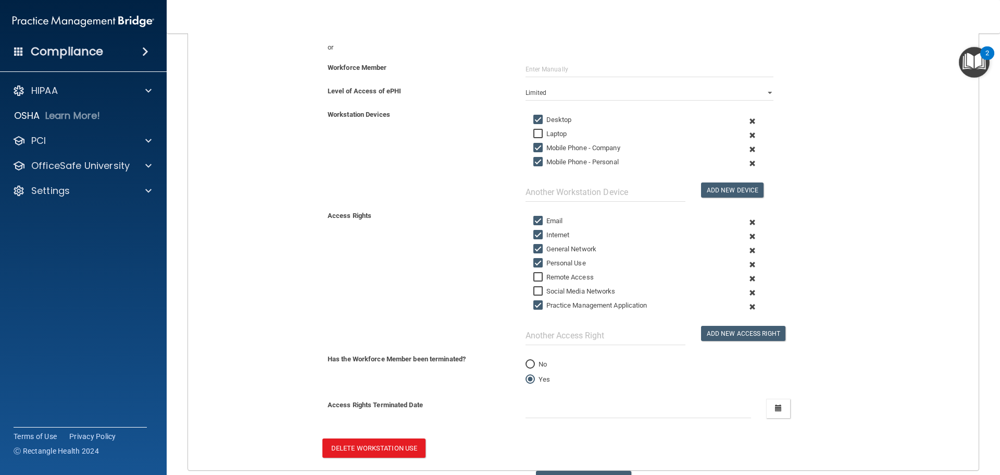
scroll to position [208, 0]
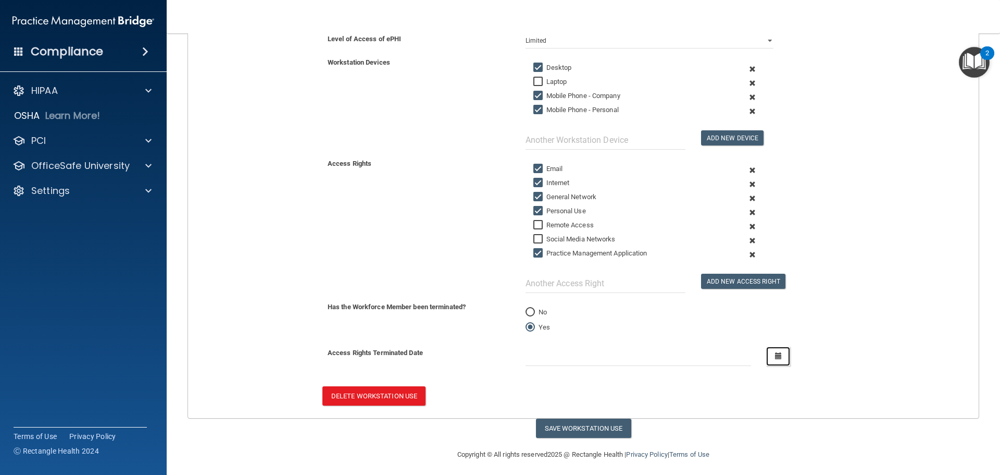
click at [775, 354] on icon "button" at bounding box center [778, 355] width 7 height 7
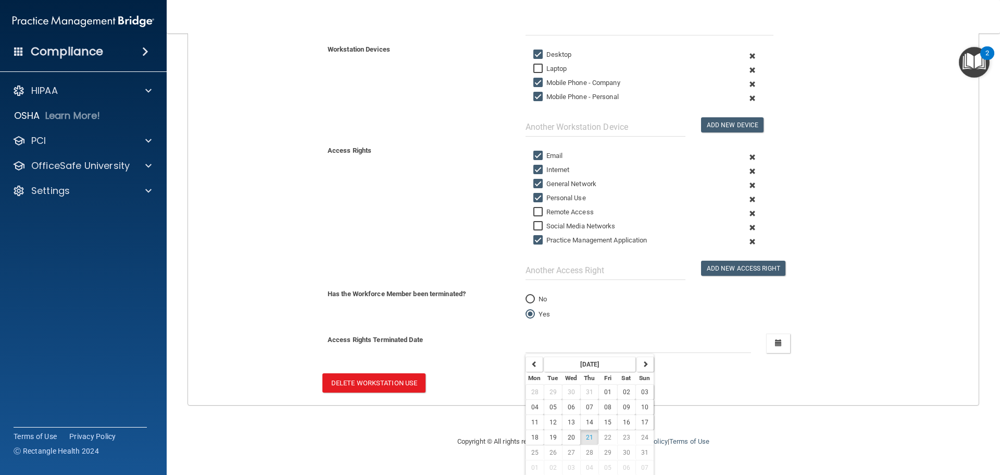
scroll to position [244, 0]
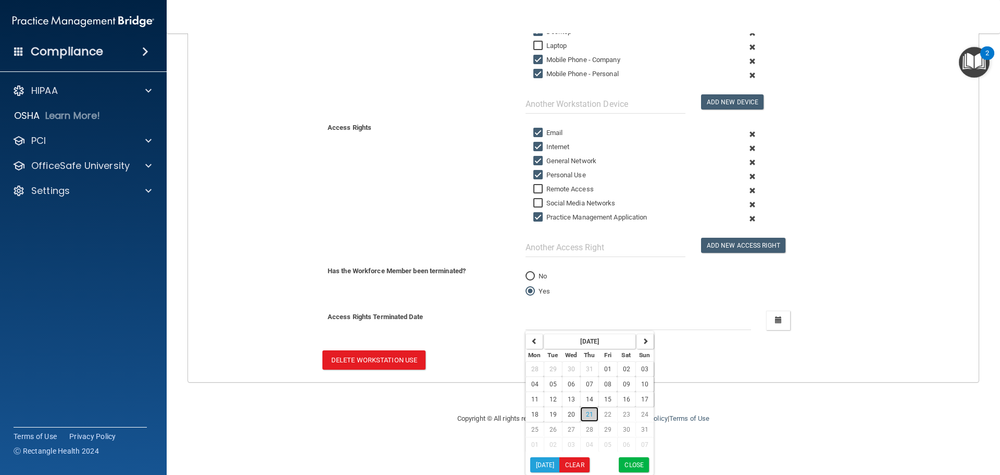
click at [586, 413] on span "21" at bounding box center [589, 413] width 7 height 7
type input "[DATE]"
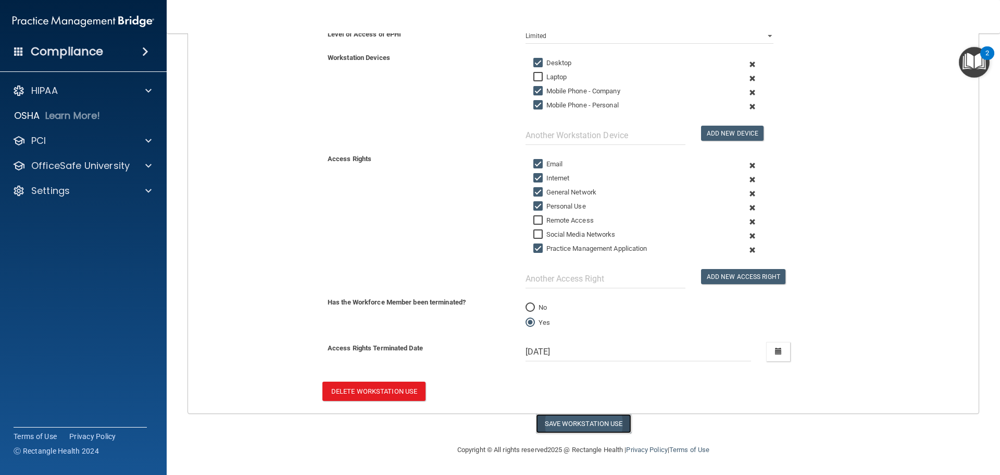
click at [598, 426] on button "Save Workstation Use" at bounding box center [583, 423] width 95 height 19
select select "? string:Limited ?"
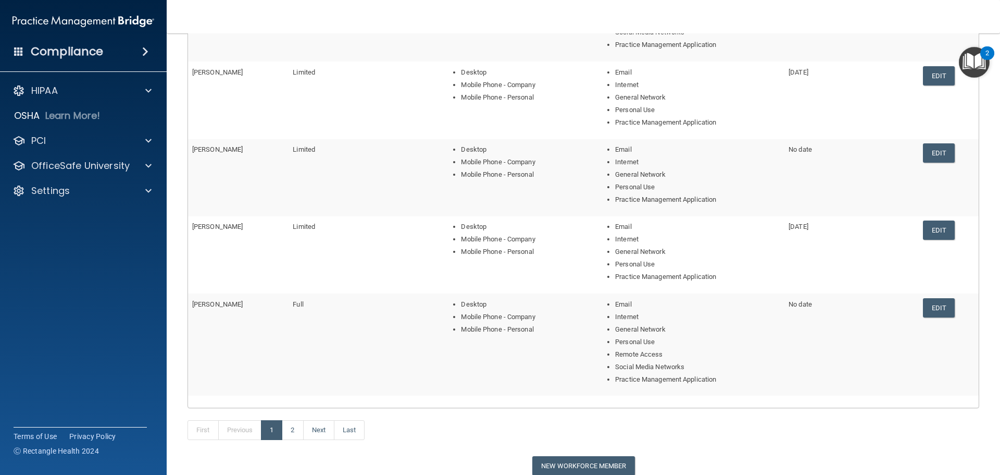
scroll to position [294, 0]
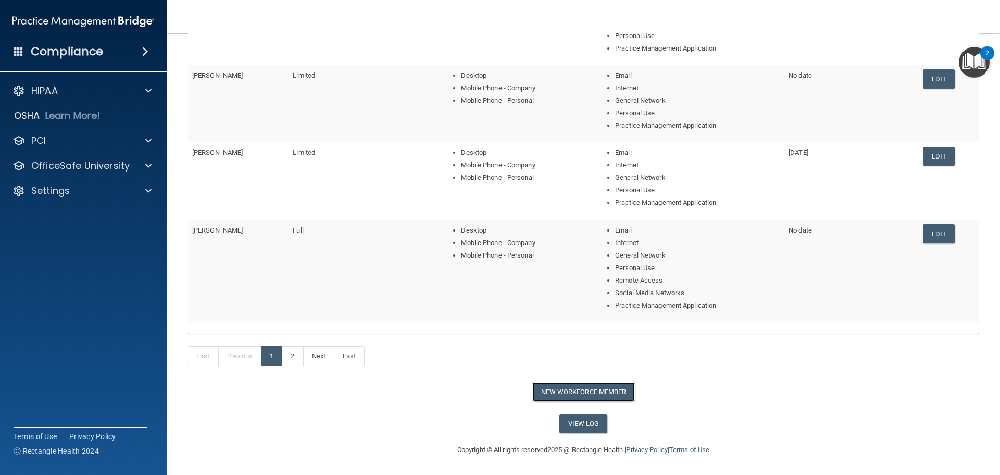
click at [611, 394] on button "New Workforce Member" at bounding box center [583, 391] width 103 height 19
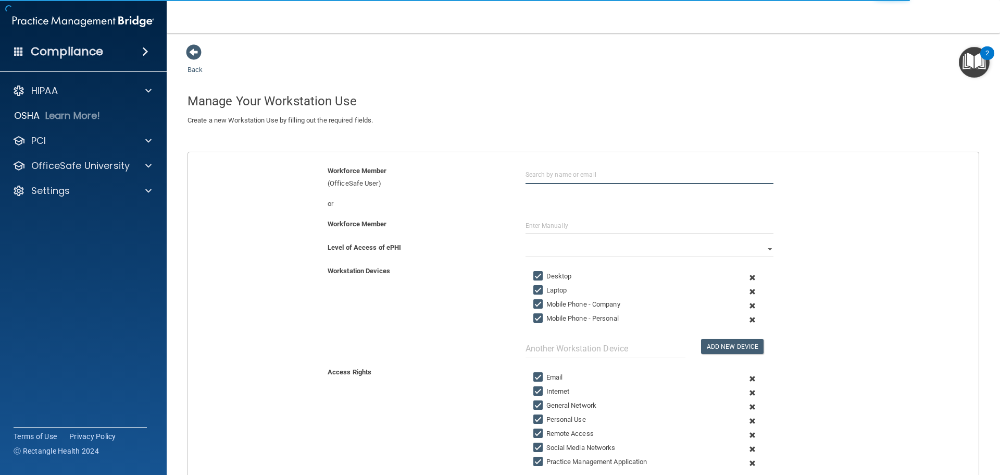
click at [577, 174] on input "text" at bounding box center [650, 174] width 248 height 19
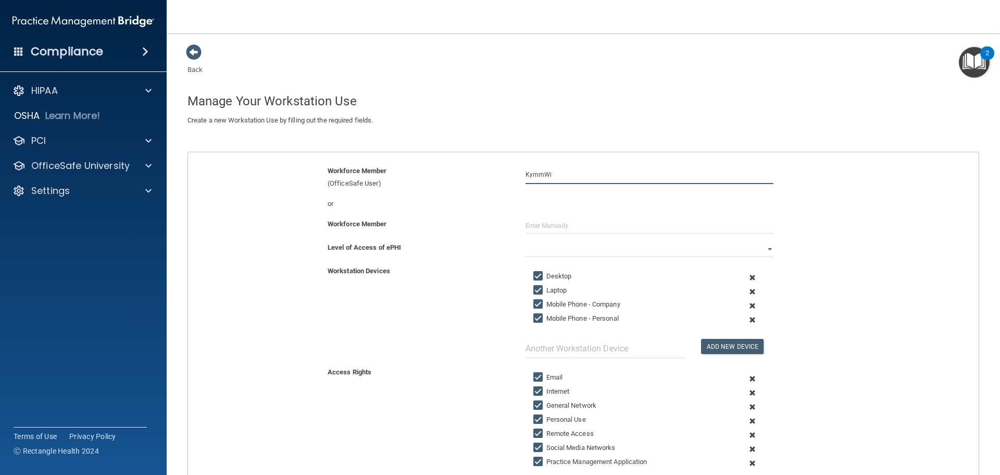
click at [571, 176] on input "KymmWi" at bounding box center [650, 174] width 248 height 19
type input "KymmWin"
click at [564, 176] on input "KymmWin" at bounding box center [650, 174] width 248 height 19
click at [591, 170] on input "KymmWin" at bounding box center [650, 174] width 248 height 19
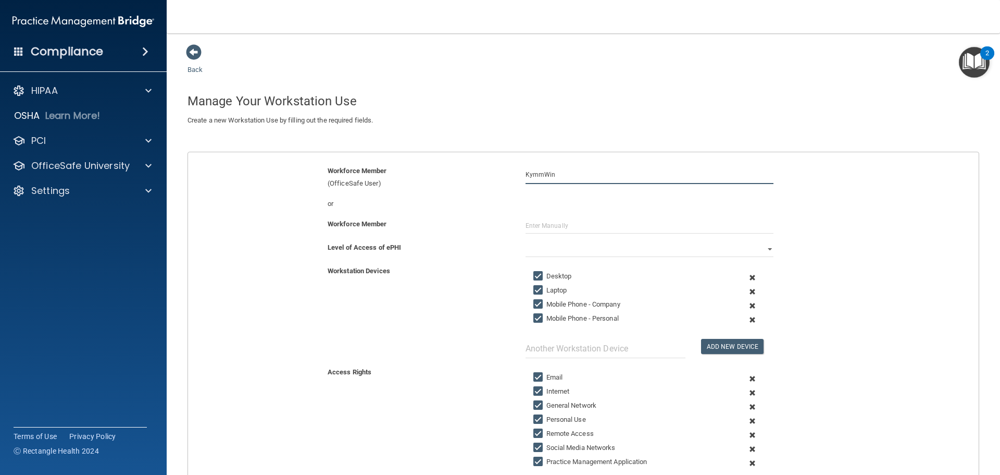
drag, startPoint x: 567, startPoint y: 171, endPoint x: 511, endPoint y: 177, distance: 55.6
click at [511, 177] on div "Workforce Member (OfficeSafe User) KymmWin" at bounding box center [583, 177] width 806 height 25
click at [572, 177] on input "[PERSON_NAME]" at bounding box center [650, 174] width 248 height 19
click at [582, 202] on div "[PERSON_NAME]" at bounding box center [563, 199] width 51 height 9
type input "[PERSON_NAME]"
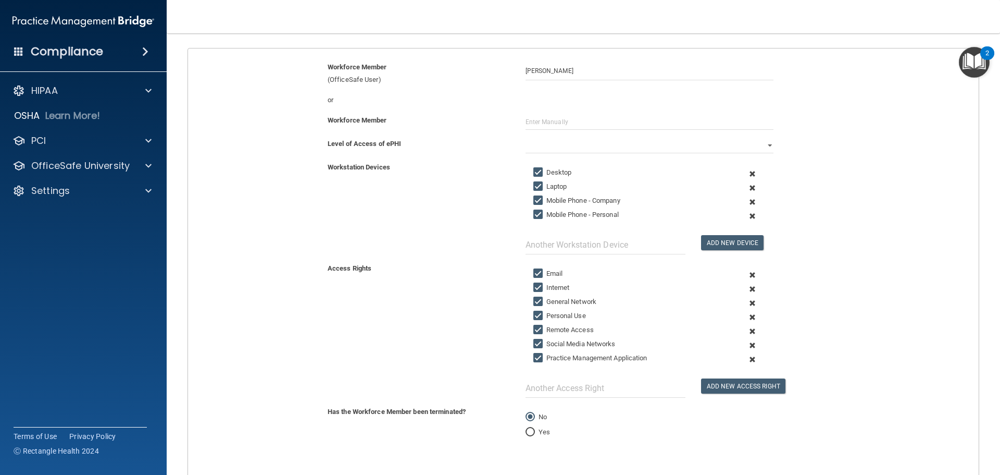
scroll to position [104, 0]
click at [765, 144] on select "Full Limited None" at bounding box center [650, 145] width 248 height 16
select select "1"
click at [526, 137] on select "Full Limited None" at bounding box center [650, 145] width 248 height 16
click at [494, 183] on div "Workstation Devices Desktop Laptop Mobile Phone - Company Mobile Phone - Person…" at bounding box center [583, 206] width 806 height 93
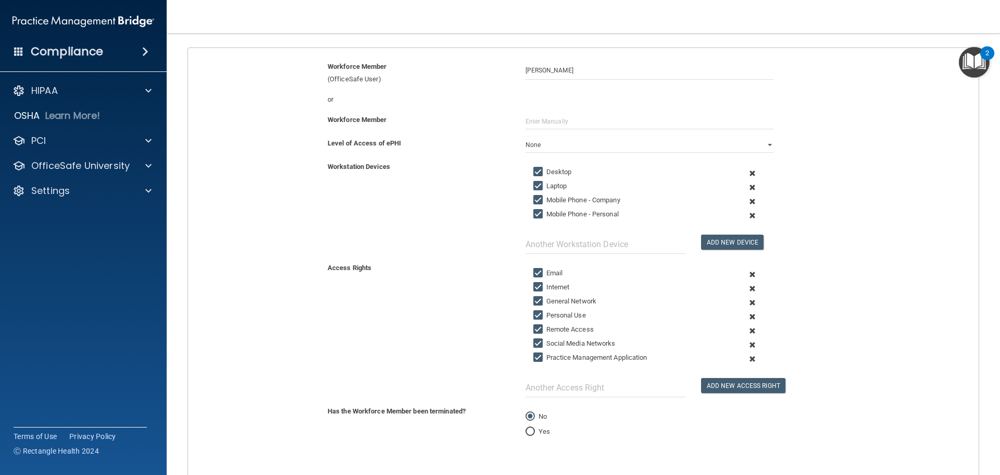
click at [538, 184] on input "Laptop" at bounding box center [539, 186] width 12 height 8
checkbox input "false"
click at [535, 202] on input "Mobile Phone - Company" at bounding box center [539, 200] width 12 height 8
checkbox input "false"
click at [533, 214] on input "Mobile Phone - Personal" at bounding box center [539, 214] width 12 height 8
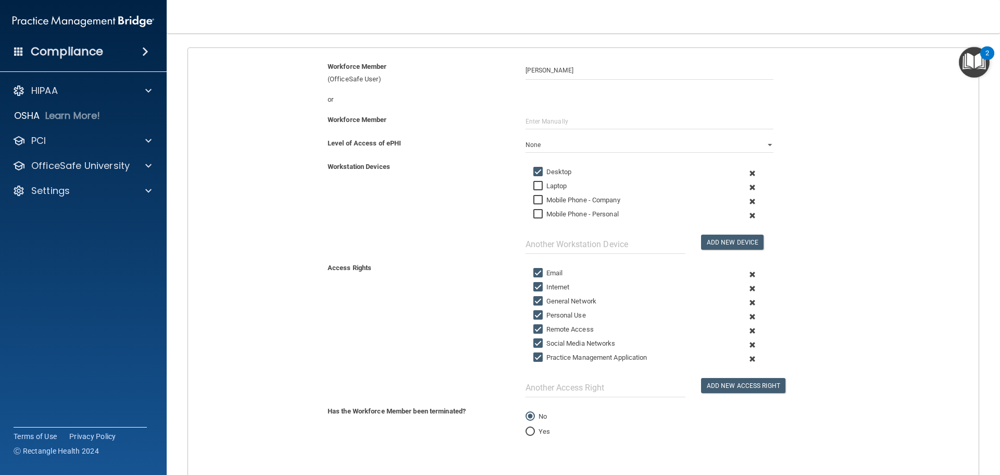
click at [533, 214] on input "Mobile Phone - Personal" at bounding box center [539, 214] width 12 height 8
checkbox input "true"
click at [511, 214] on div "Workstation Devices Desktop Laptop Mobile Phone - Company Mobile Phone - Person…" at bounding box center [583, 206] width 806 height 93
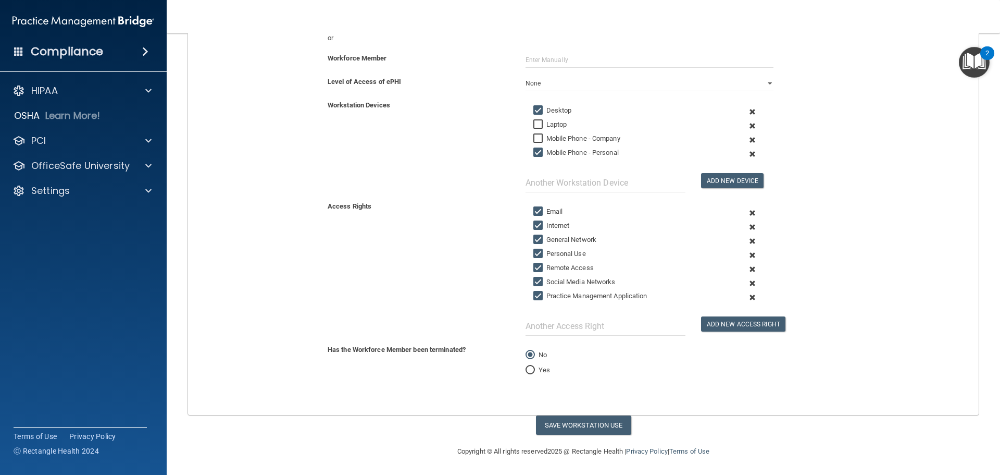
scroll to position [167, 0]
click at [539, 265] on input "Remote Access" at bounding box center [539, 266] width 12 height 8
checkbox input "false"
click at [618, 422] on button "Save Workstation Use" at bounding box center [583, 423] width 95 height 19
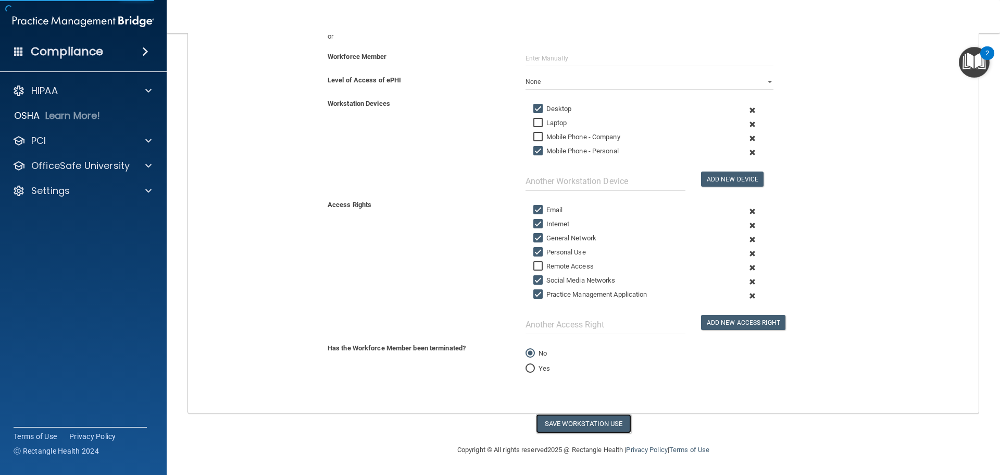
select select "? string:Limited ?"
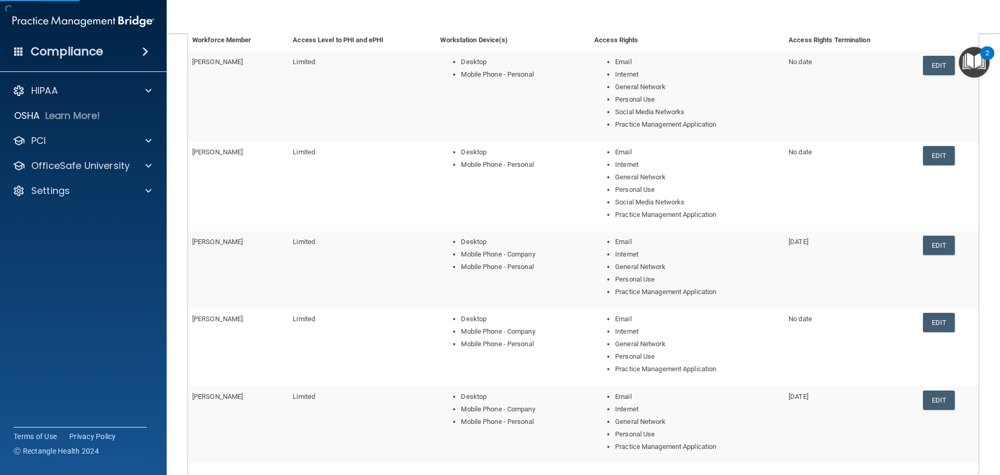
scroll to position [104, 0]
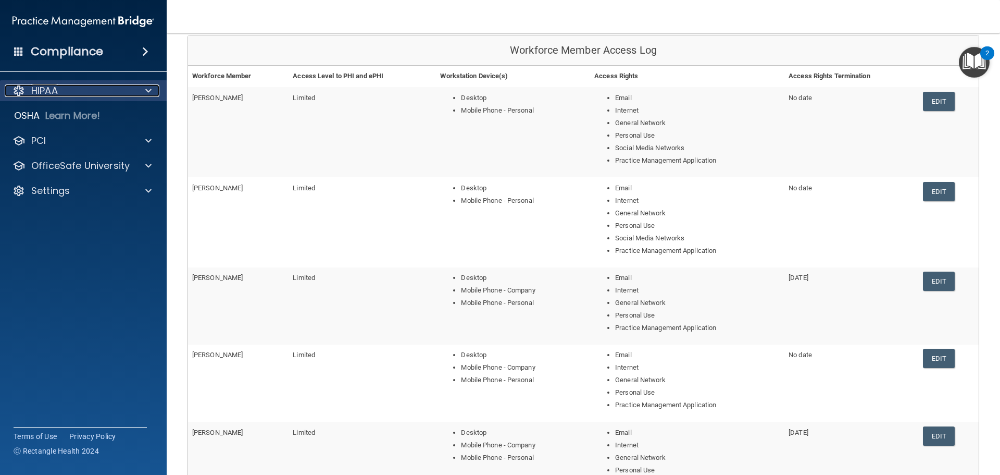
click at [134, 96] on div at bounding box center [147, 90] width 26 height 13
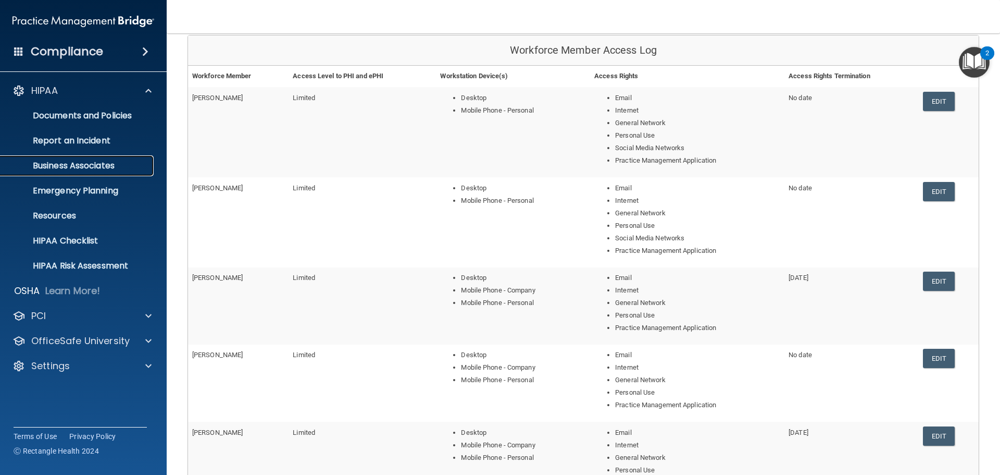
click at [99, 161] on p "Business Associates" at bounding box center [78, 165] width 142 height 10
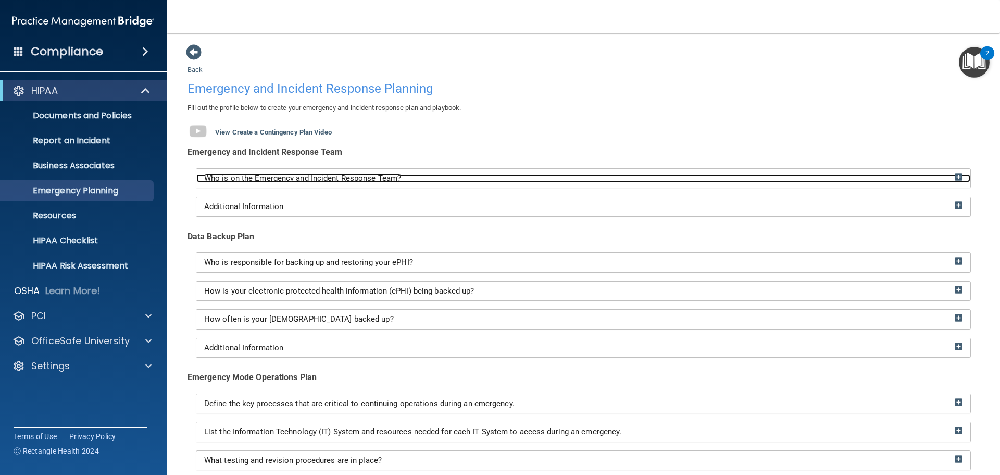
click at [475, 179] on div "Who is on the Emergency and Incident Response Team?" at bounding box center [583, 178] width 774 height 9
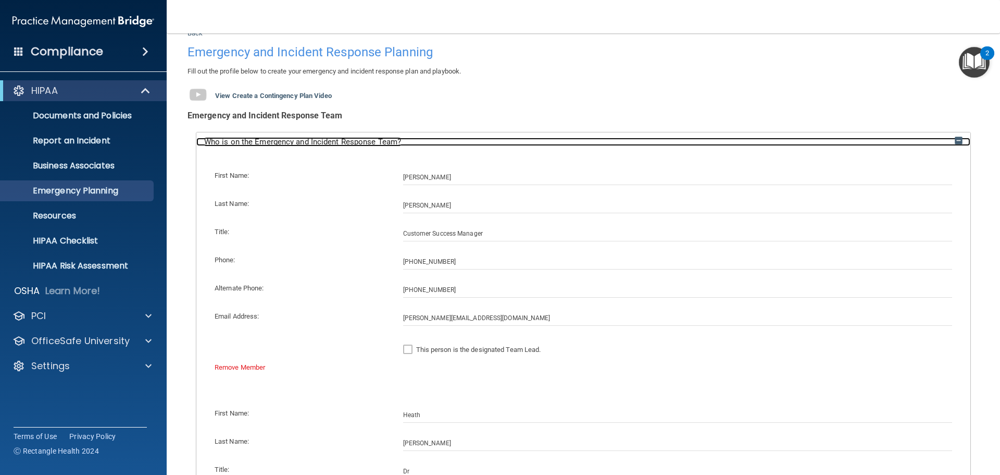
scroll to position [104, 0]
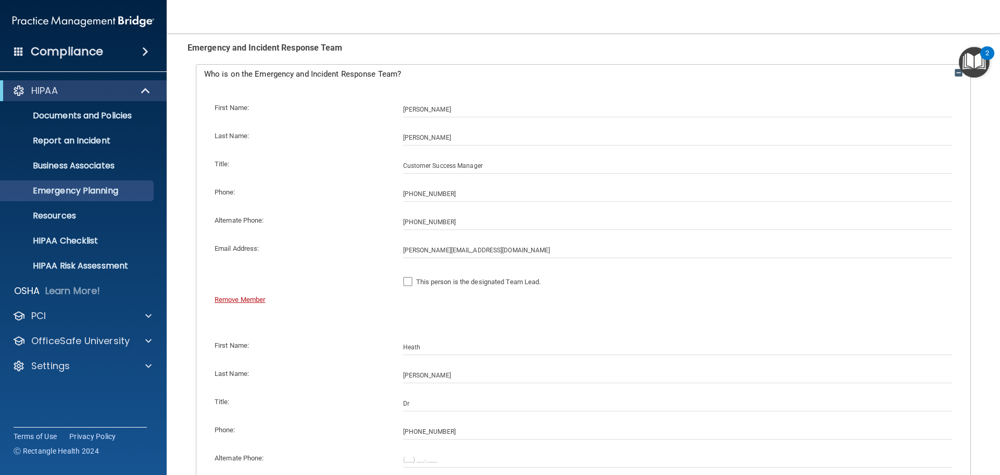
click at [249, 300] on link "Remove Member" at bounding box center [240, 299] width 51 height 8
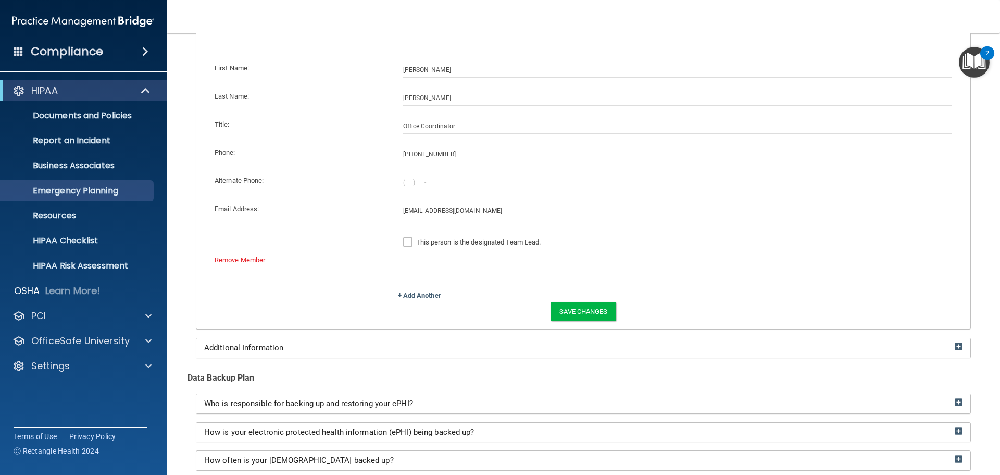
scroll to position [417, 0]
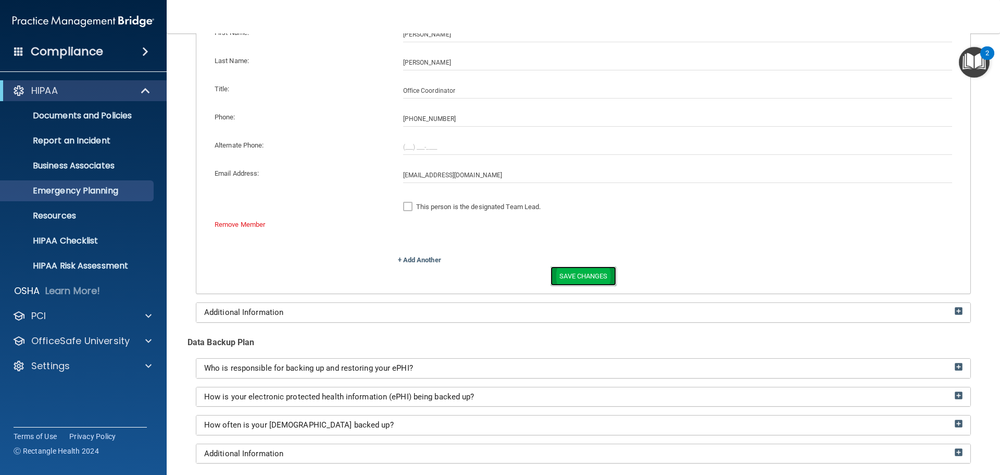
click at [584, 277] on button "Save Changes" at bounding box center [583, 275] width 65 height 19
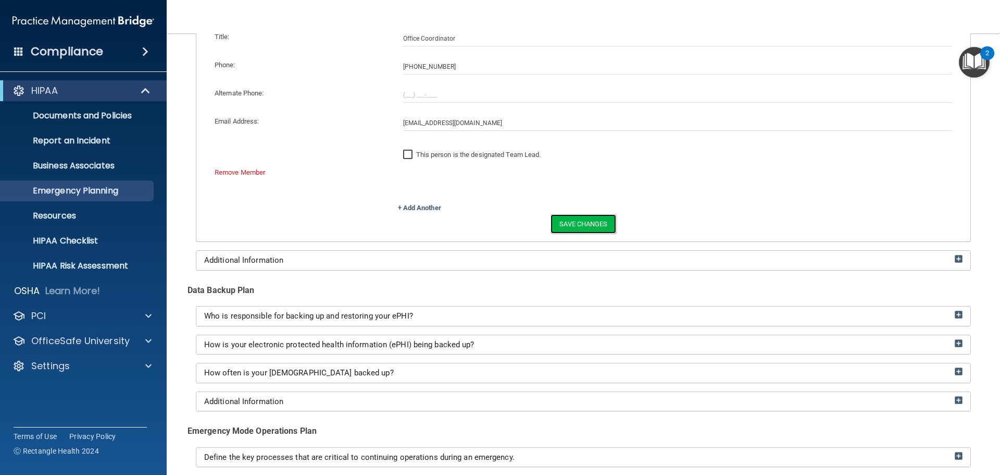
scroll to position [573, 0]
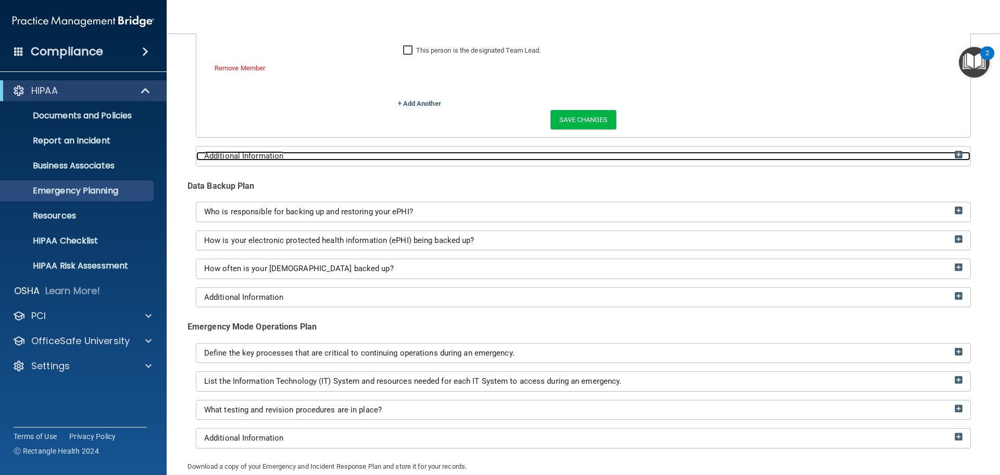
click at [502, 157] on div "Additional Information" at bounding box center [583, 156] width 774 height 9
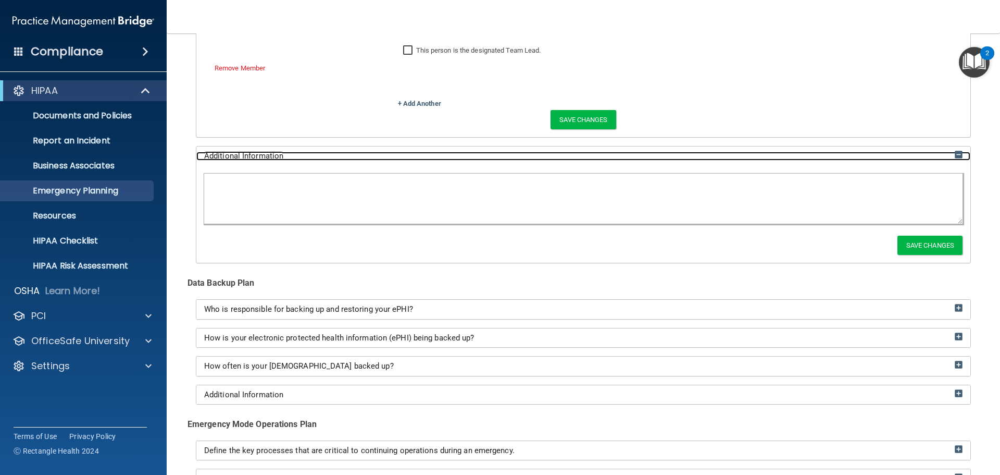
click at [560, 153] on div "Additional Information" at bounding box center [583, 156] width 774 height 9
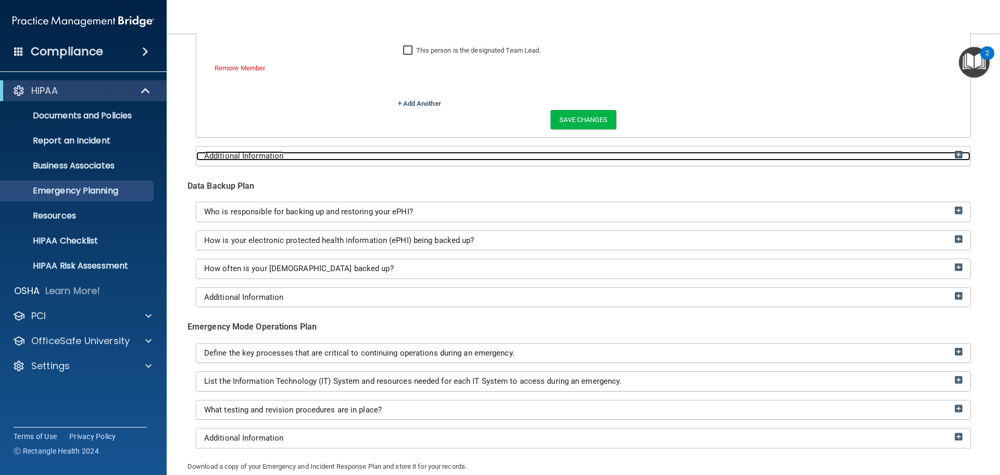
scroll to position [625, 0]
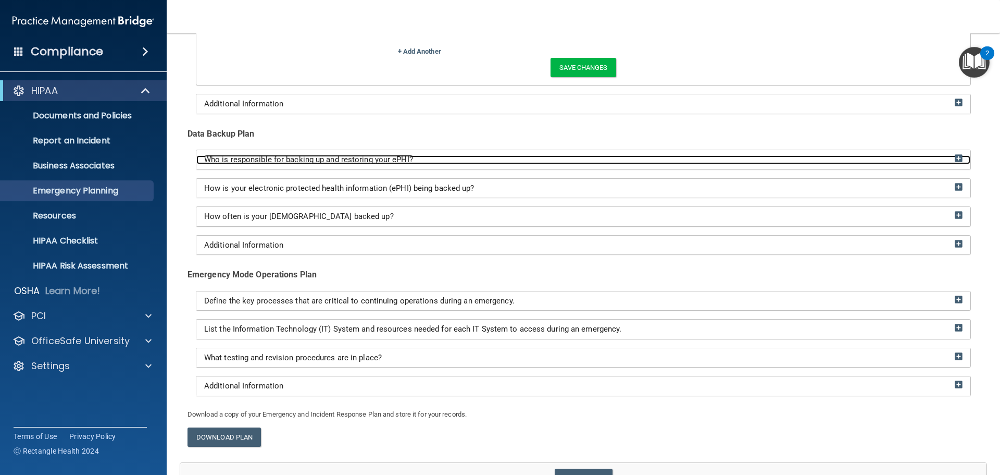
click at [501, 159] on div "Who is responsible for backing up and restoring your ePHI?" at bounding box center [583, 159] width 774 height 9
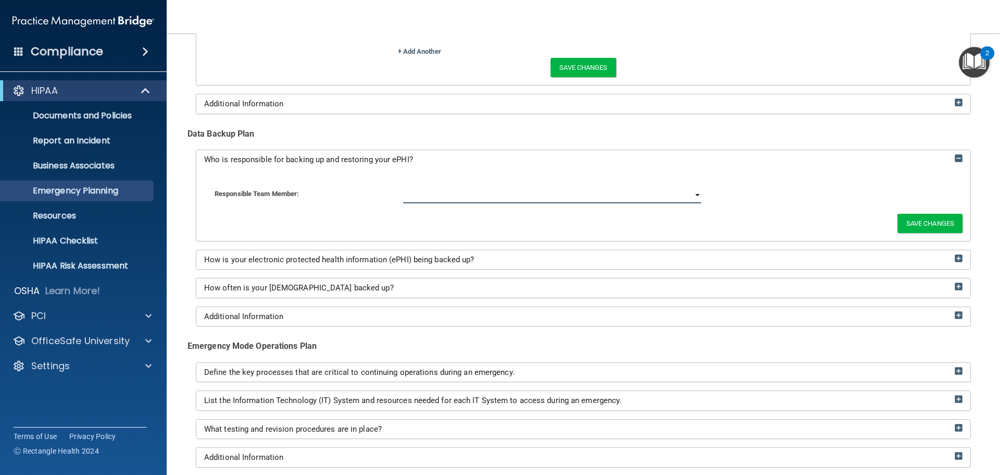
click at [583, 195] on select "Heath Montgomery Monique Montgomery" at bounding box center [552, 196] width 298 height 16
click at [741, 166] on div "Who is responsible for backing up and restoring your ePHI?" at bounding box center [583, 159] width 774 height 19
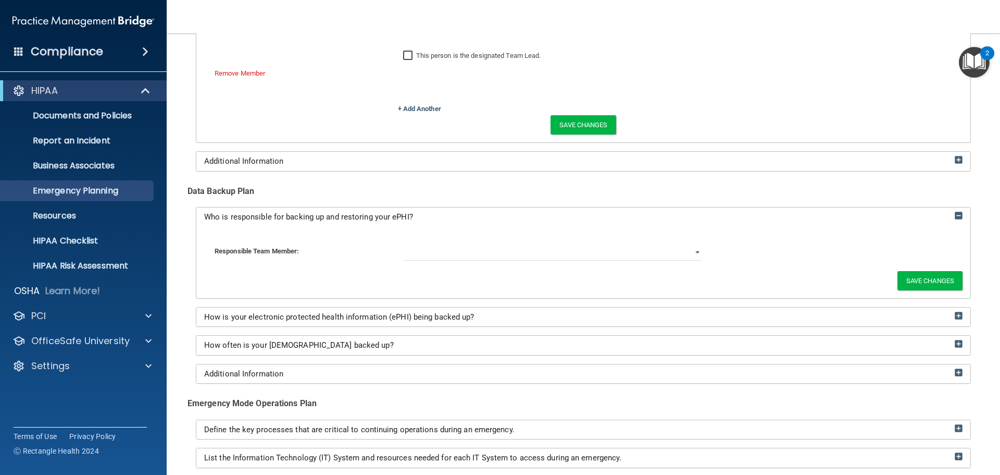
scroll to position [573, 0]
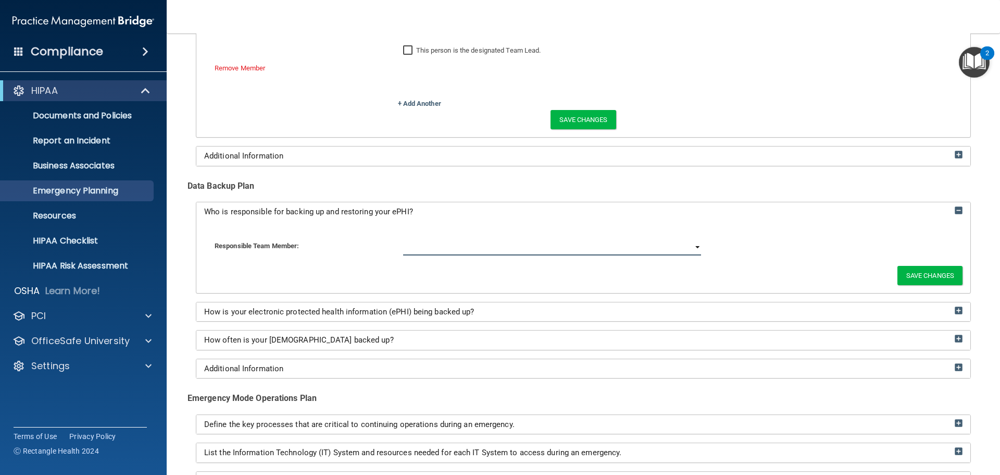
click at [513, 245] on select "Heath Montgomery Monique Montgomery" at bounding box center [552, 248] width 298 height 16
drag, startPoint x: 743, startPoint y: 253, endPoint x: 750, endPoint y: 246, distance: 9.6
click at [743, 253] on div "Responsible Team Member: Heath Montgomery Monique Montgomery" at bounding box center [583, 248] width 753 height 16
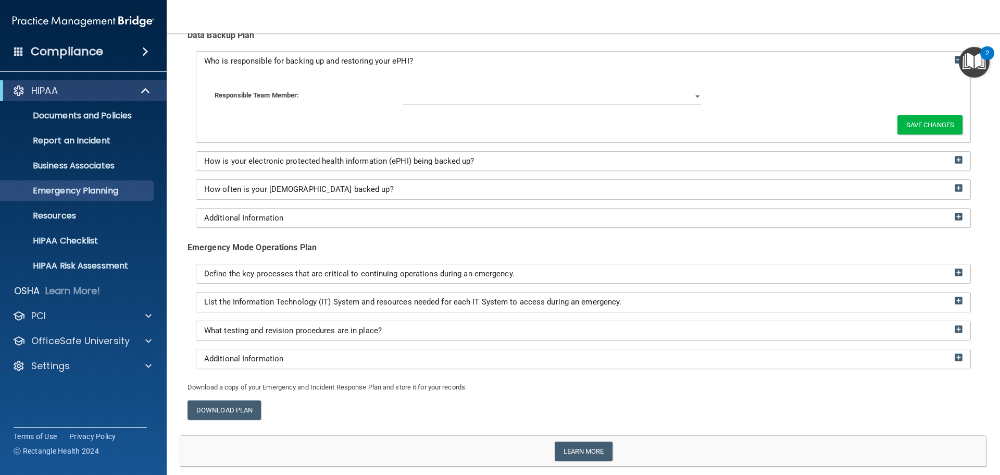
scroll to position [729, 0]
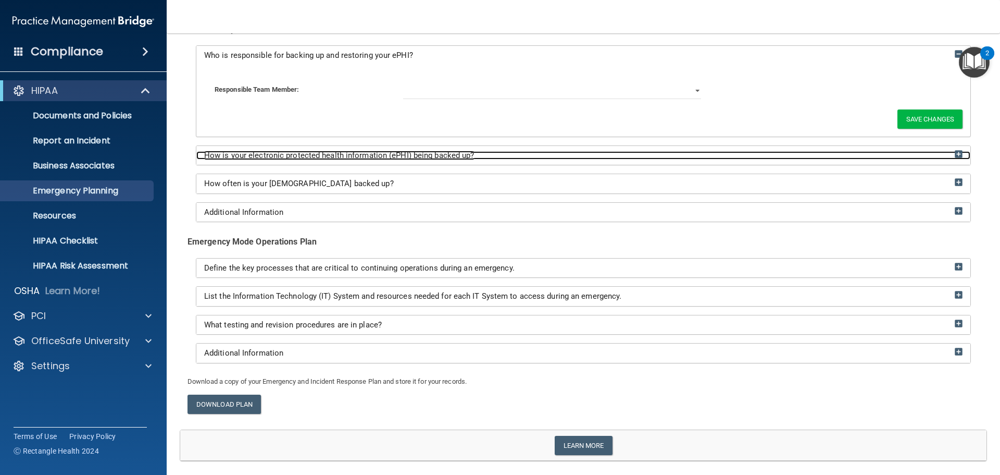
click at [579, 157] on div "How is your electronic protected health information (ePHI) being backed up?" at bounding box center [583, 155] width 774 height 9
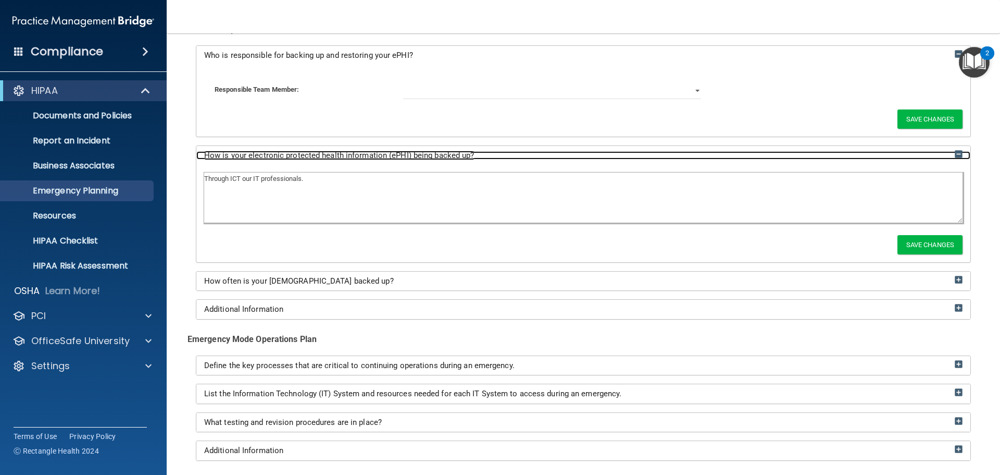
scroll to position [781, 0]
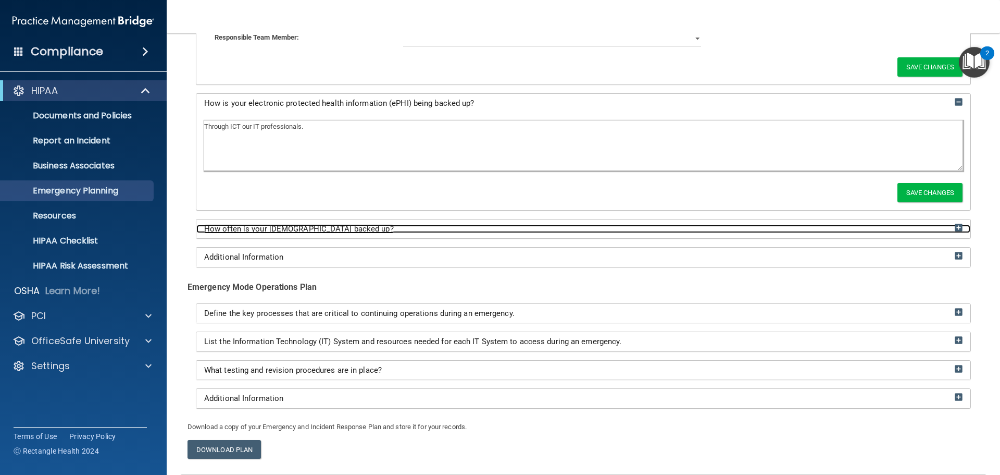
click at [398, 227] on div "How often is your [DEMOGRAPHIC_DATA] backed up?" at bounding box center [583, 228] width 774 height 9
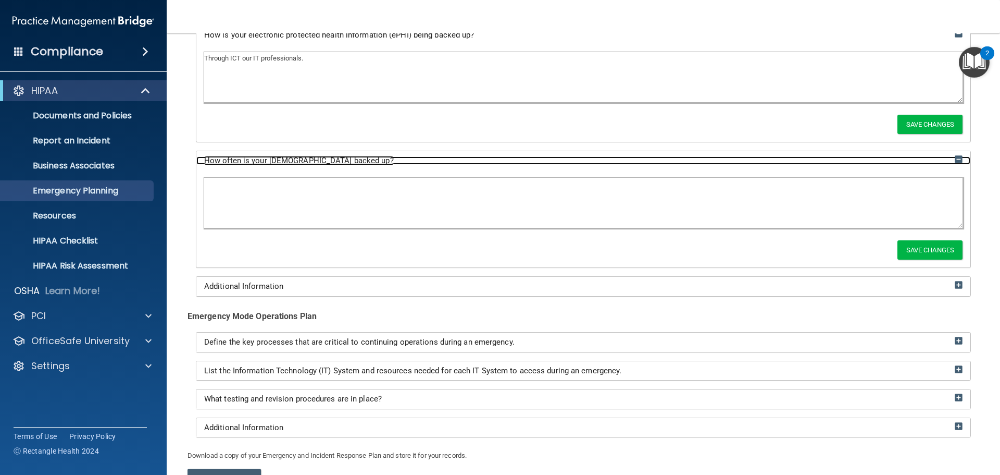
scroll to position [885, 0]
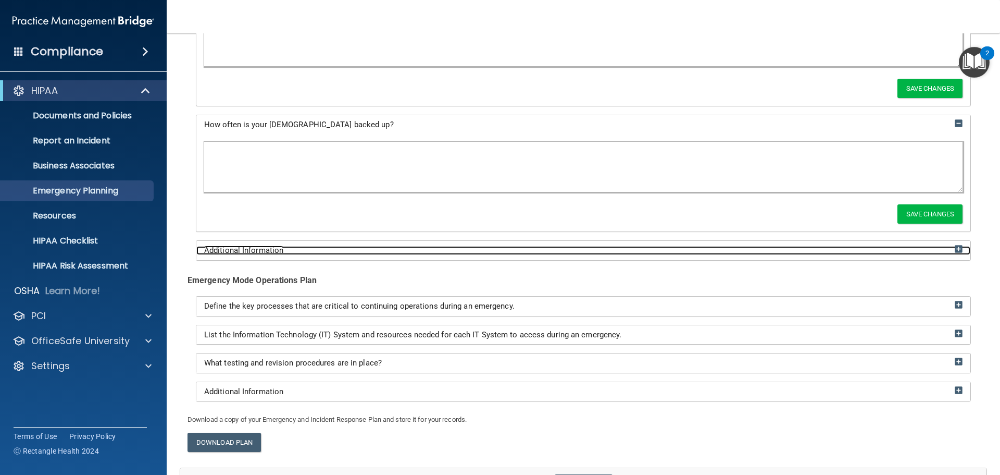
click at [329, 254] on div "Additional Information" at bounding box center [583, 250] width 774 height 9
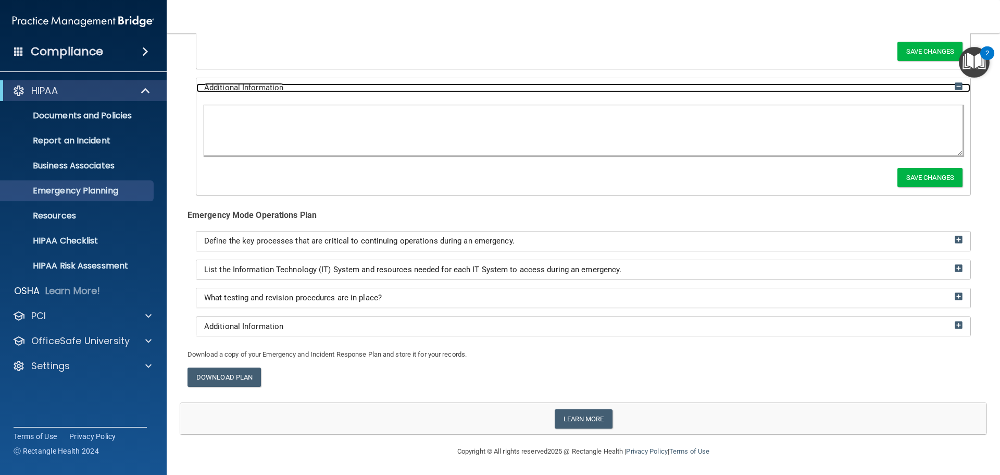
scroll to position [1050, 0]
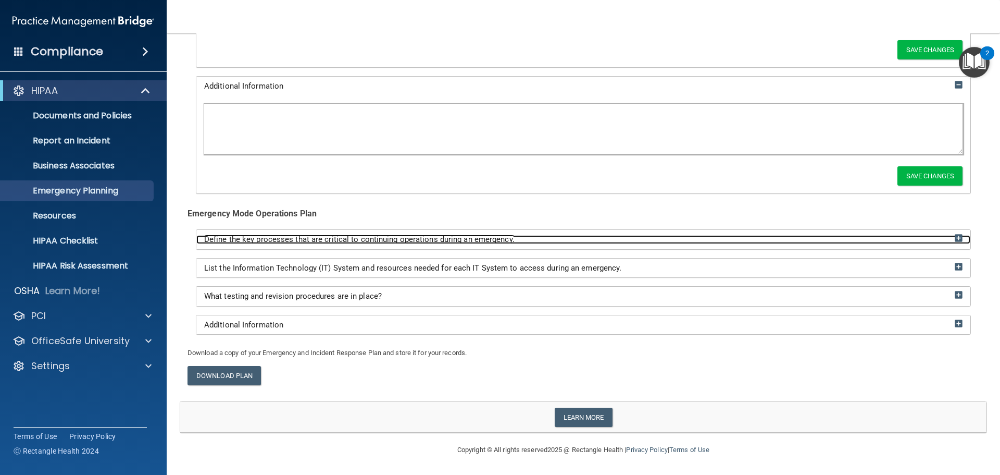
click at [454, 237] on span "Define the key processes that are critical to continuing operations during an e…" at bounding box center [359, 238] width 310 height 9
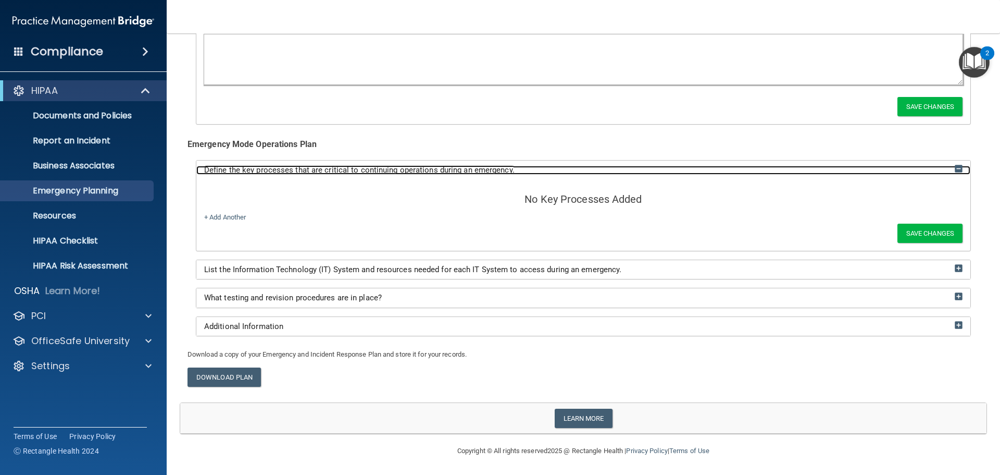
scroll to position [1120, 0]
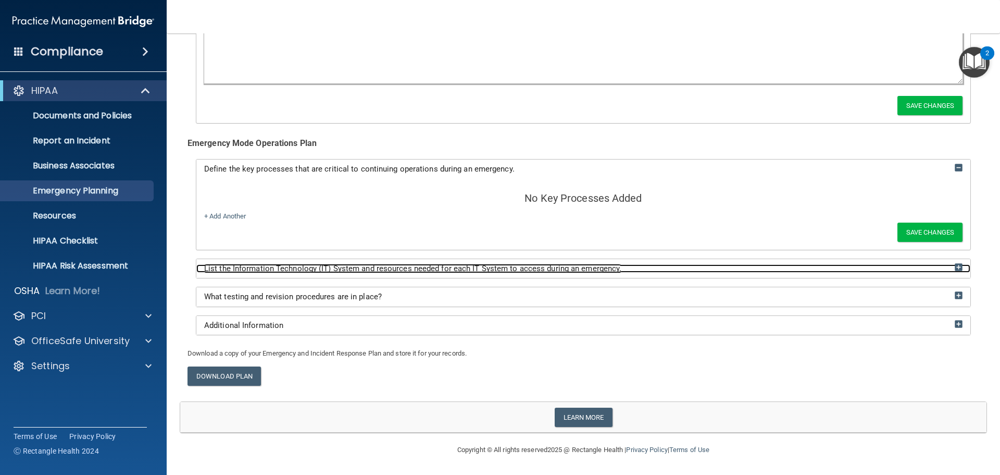
click at [558, 269] on span "List the Information Technology (IT) System and resources needed for each IT Sy…" at bounding box center [412, 268] width 417 height 9
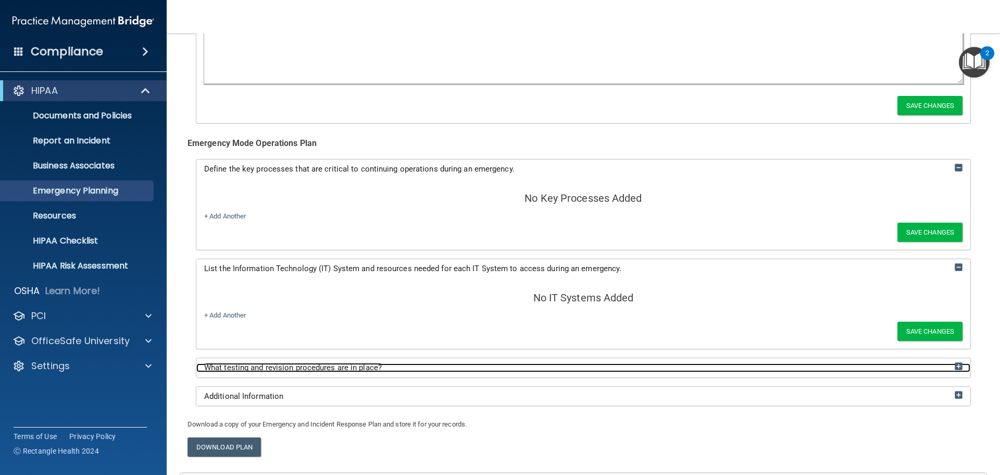
click at [549, 365] on div "What testing and revision procedures are in place?" at bounding box center [583, 367] width 774 height 9
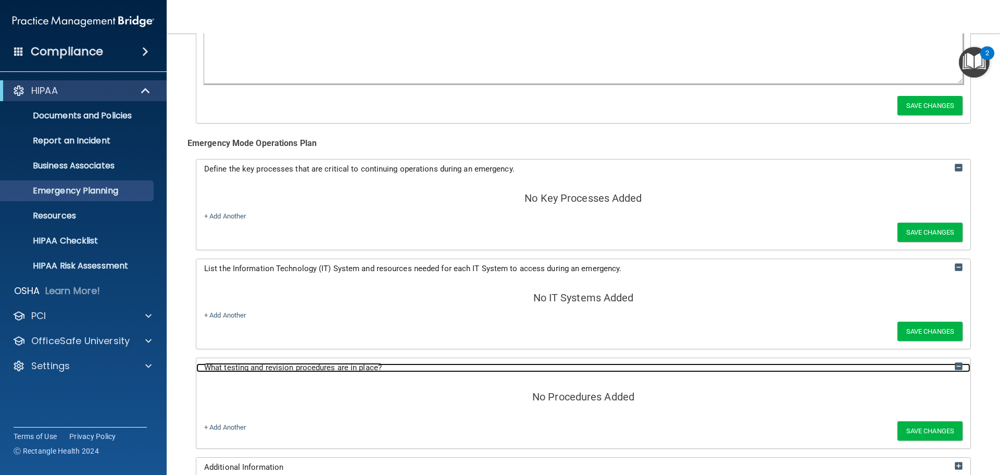
scroll to position [1224, 0]
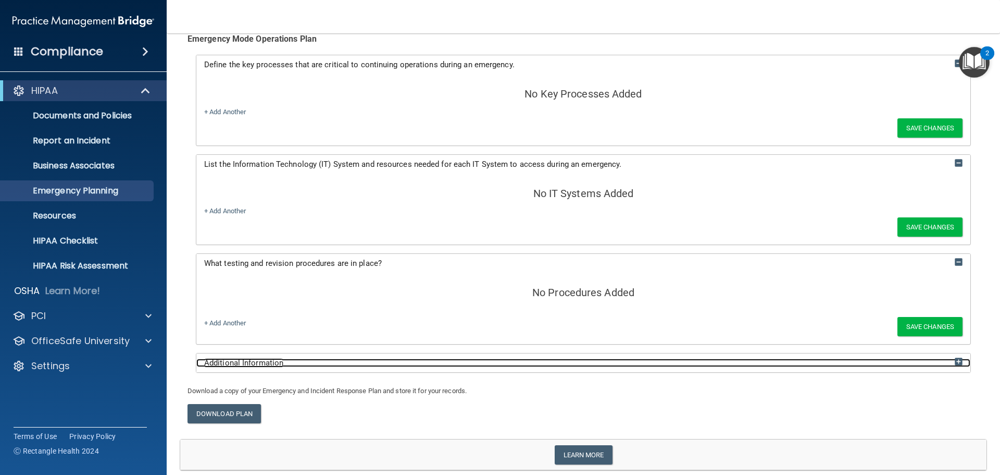
click at [540, 363] on div "Additional Information" at bounding box center [583, 362] width 774 height 9
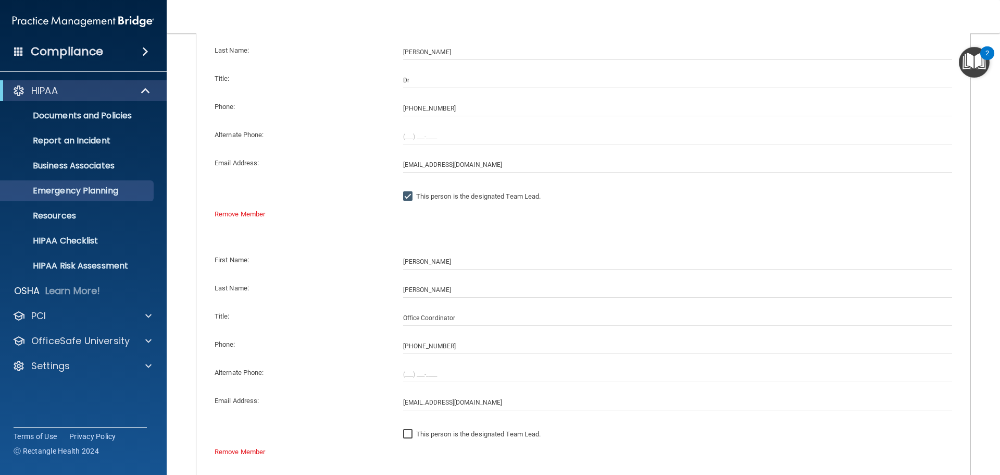
scroll to position [130, 0]
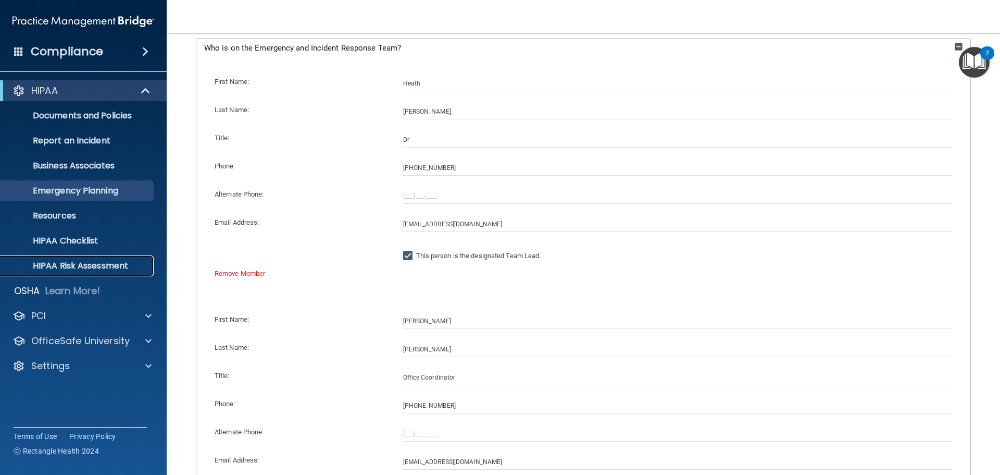
click at [89, 265] on p "HIPAA Risk Assessment" at bounding box center [78, 265] width 142 height 10
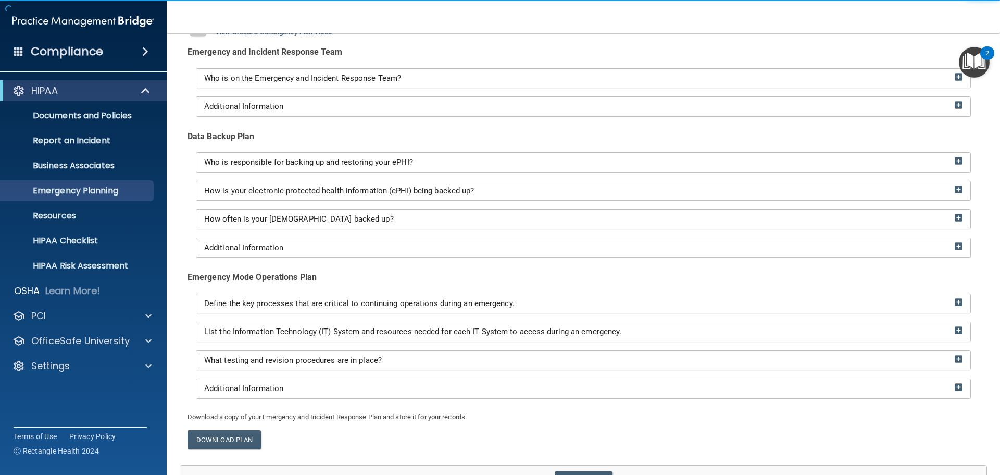
scroll to position [104, 0]
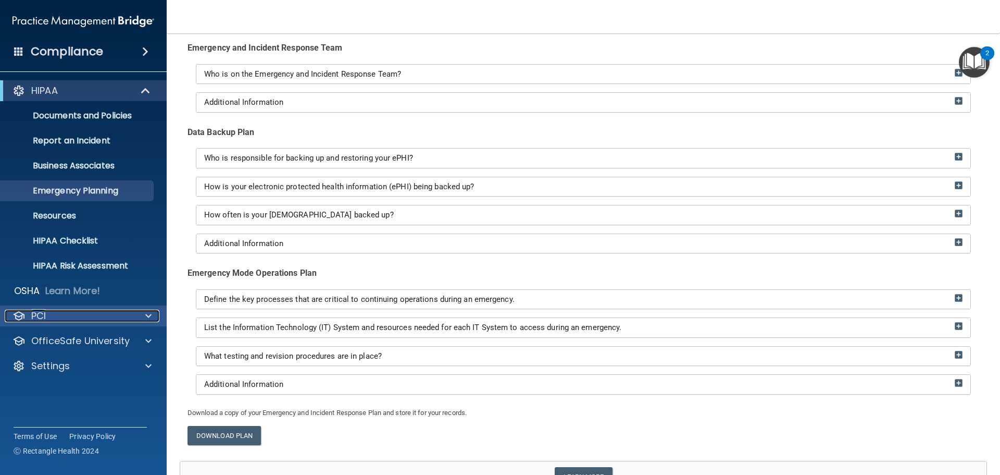
click at [147, 315] on span at bounding box center [148, 315] width 6 height 13
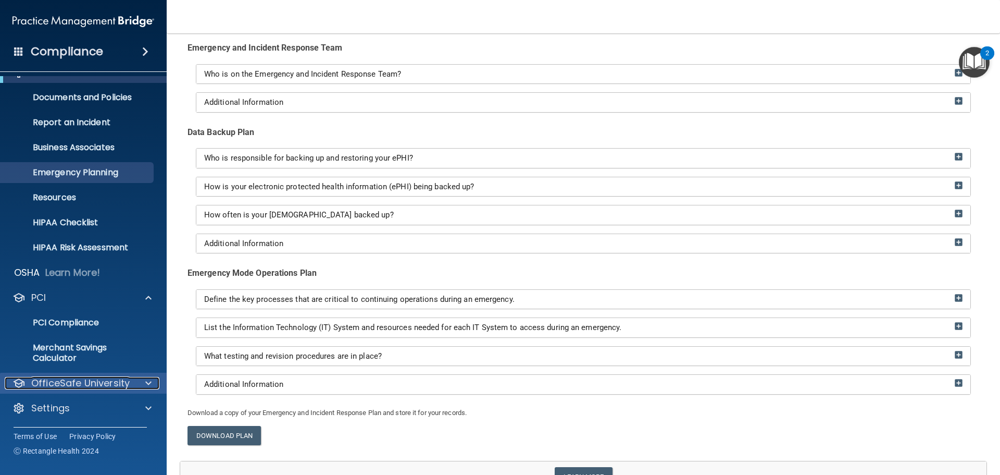
click at [148, 386] on span at bounding box center [148, 383] width 6 height 13
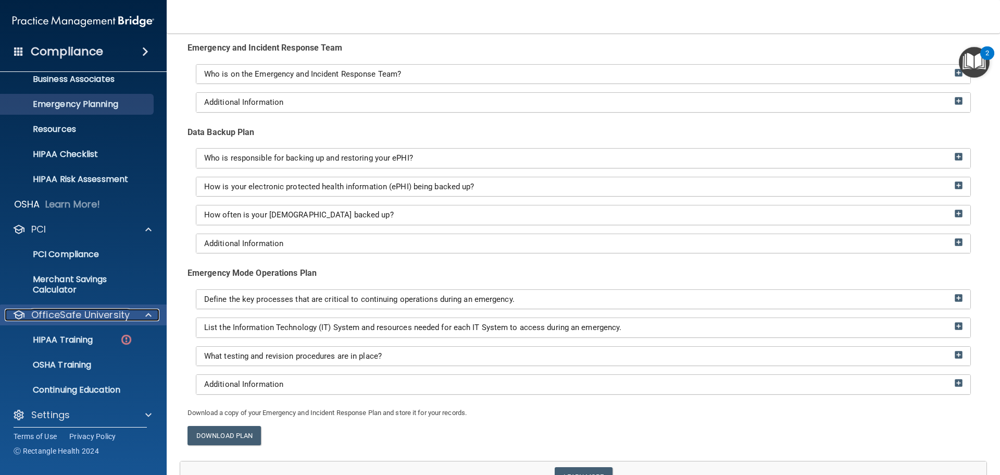
scroll to position [91, 0]
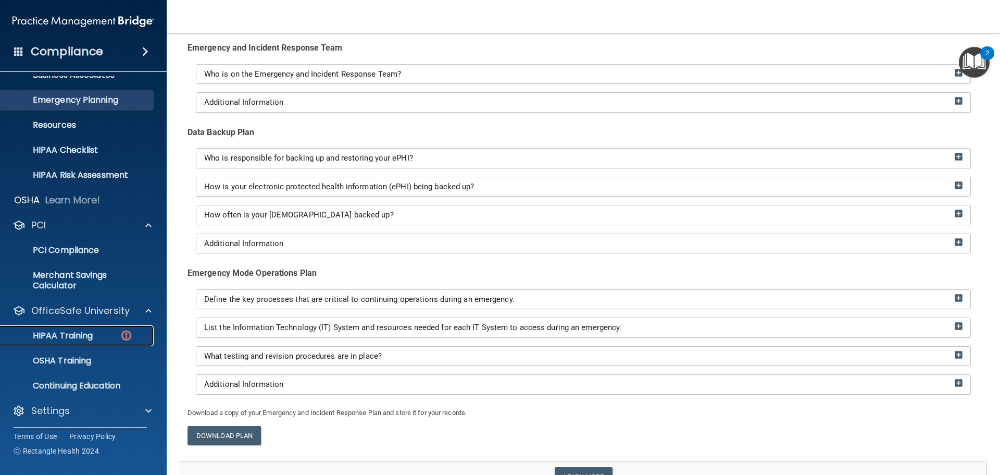
click at [103, 337] on div "HIPAA Training" at bounding box center [78, 335] width 142 height 10
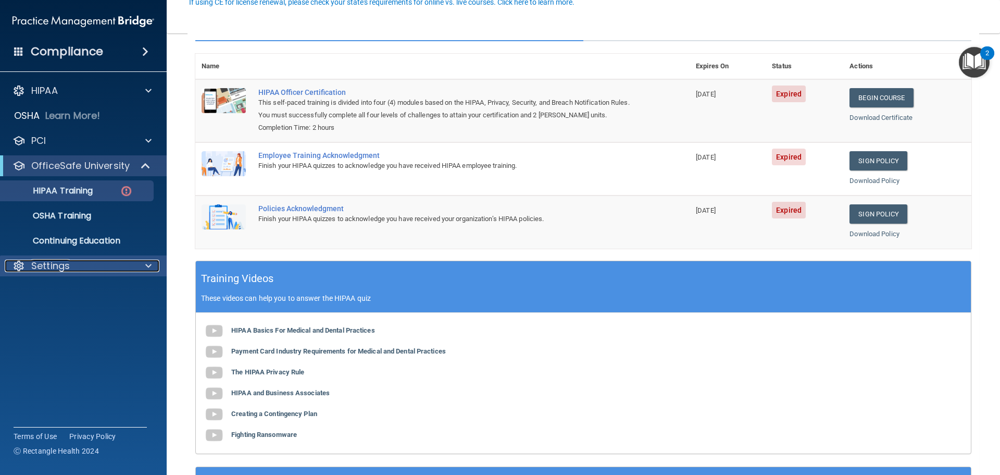
click at [153, 263] on div at bounding box center [147, 265] width 26 height 13
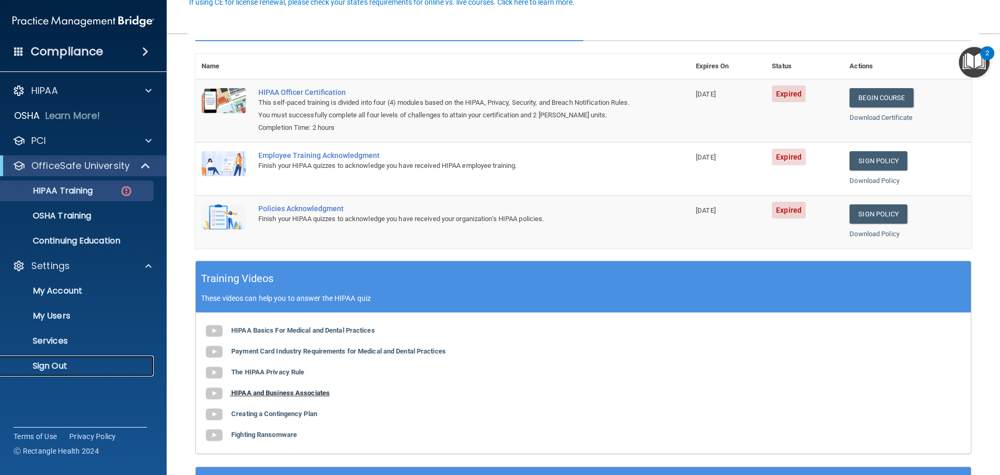
click at [68, 359] on link "Sign Out" at bounding box center [72, 365] width 164 height 21
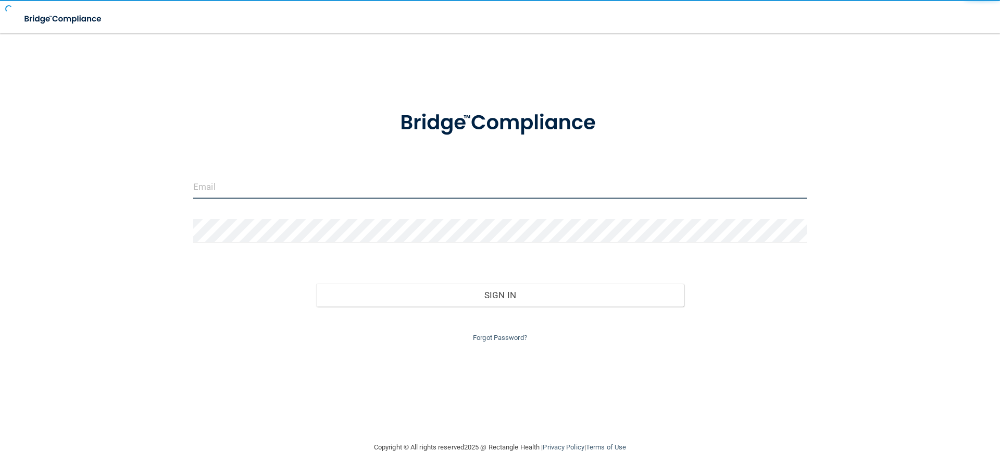
type input "[EMAIL_ADDRESS][DOMAIN_NAME]"
